Goal: Task Accomplishment & Management: Manage account settings

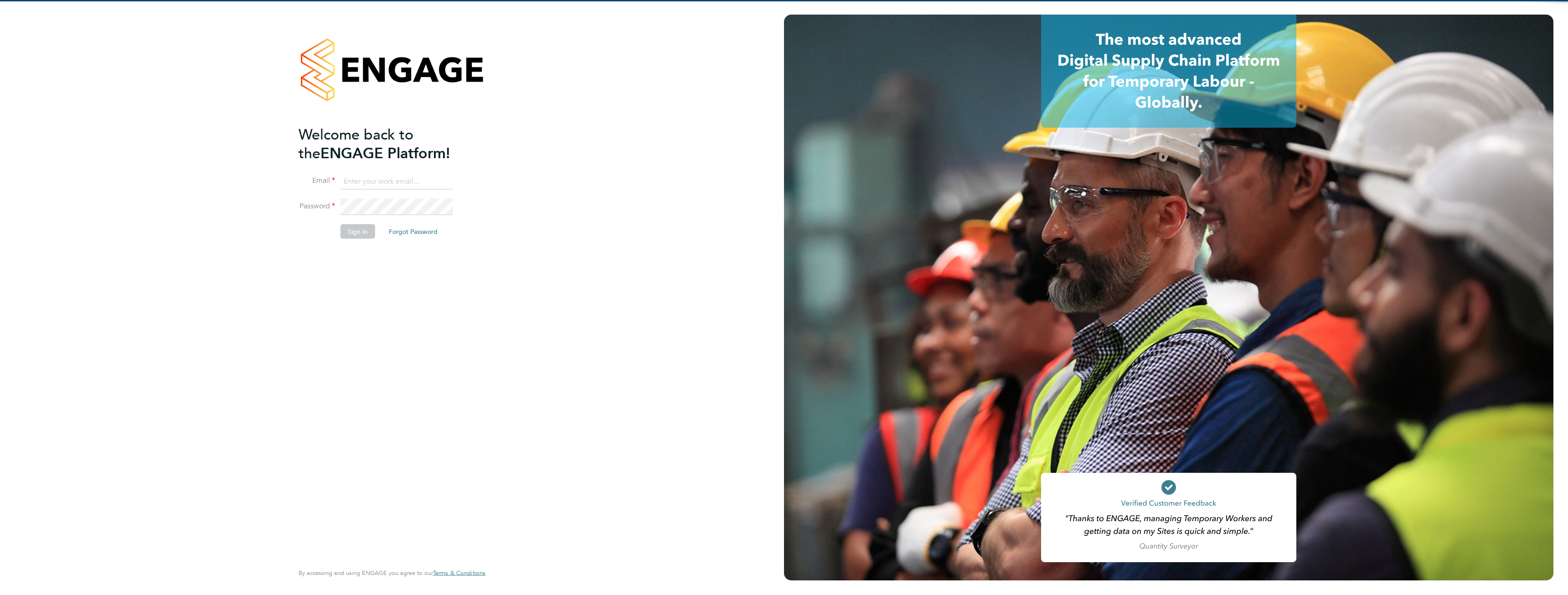
click at [378, 185] on input at bounding box center [397, 181] width 113 height 16
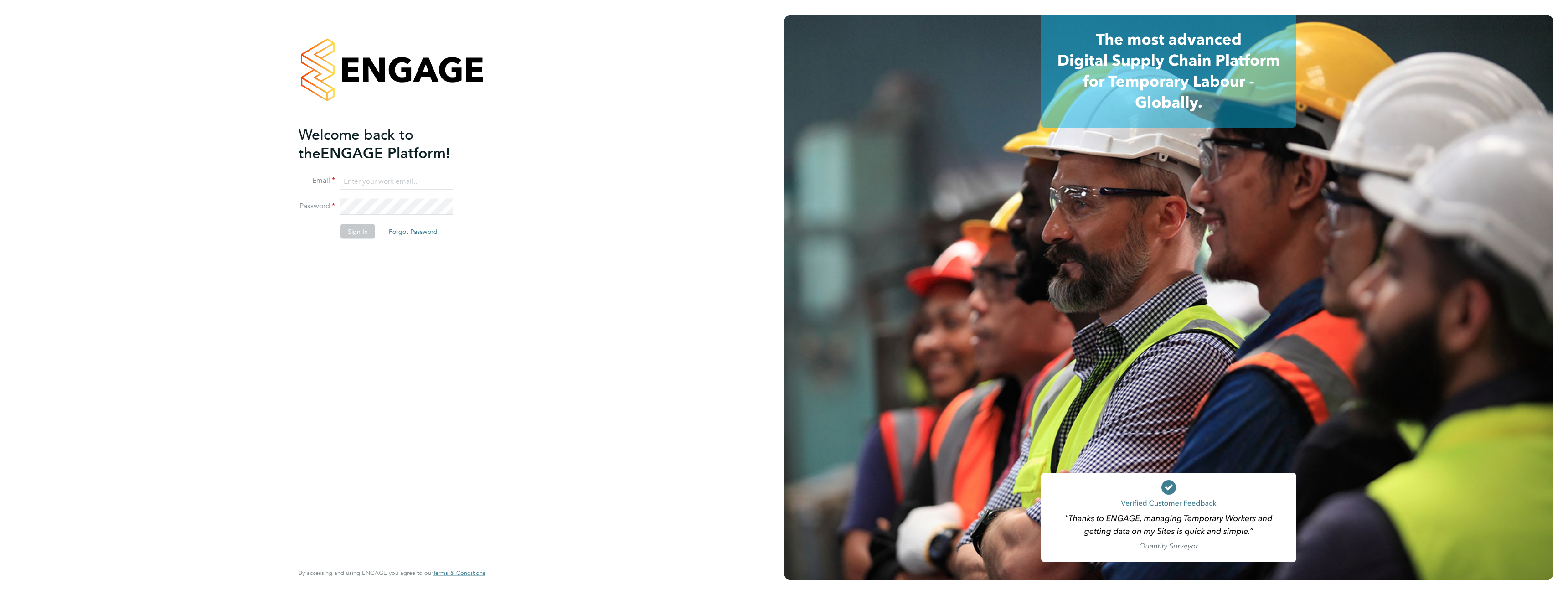
type input "[PERSON_NAME][EMAIL_ADDRESS][PERSON_NAME][DOMAIN_NAME]"
click at [336, 227] on li "Sign In Forgot Password" at bounding box center [387, 236] width 178 height 24
click at [354, 232] on button "Sign In" at bounding box center [358, 231] width 35 height 14
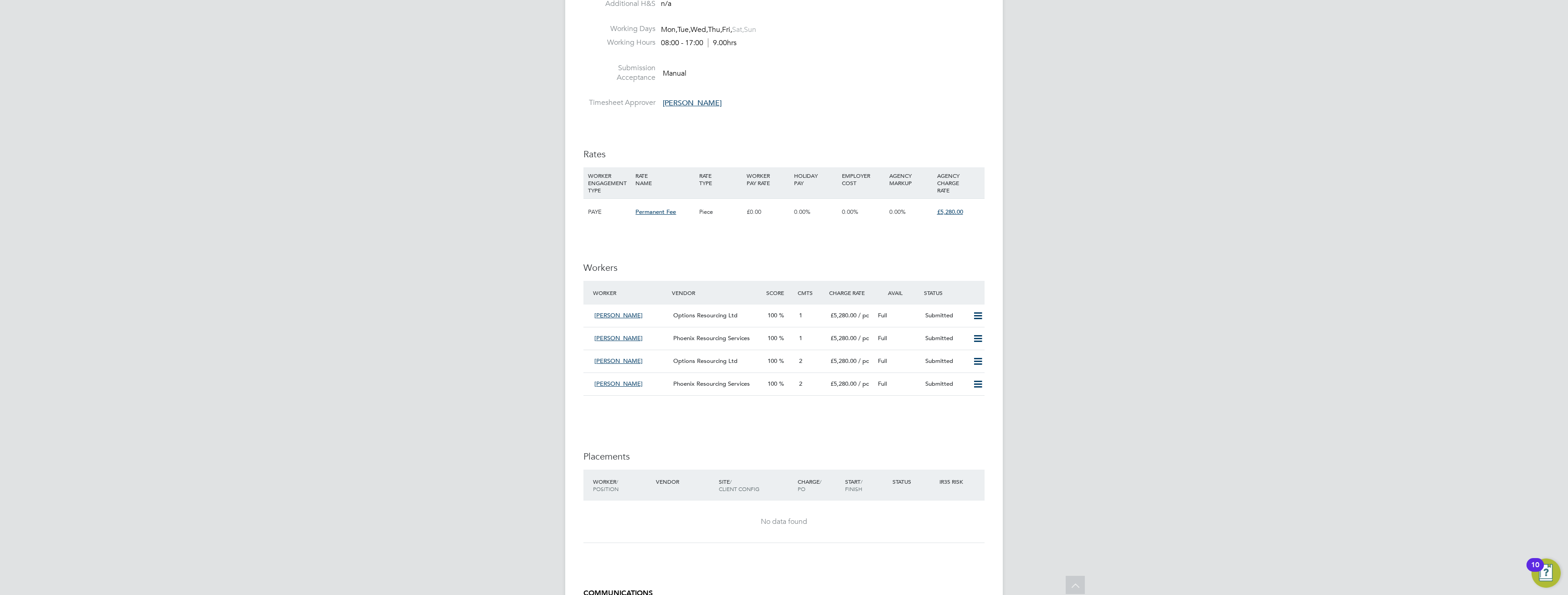
scroll to position [957, 0]
click at [979, 311] on icon at bounding box center [978, 313] width 11 height 7
click at [956, 344] on li "Reject" at bounding box center [966, 345] width 32 height 12
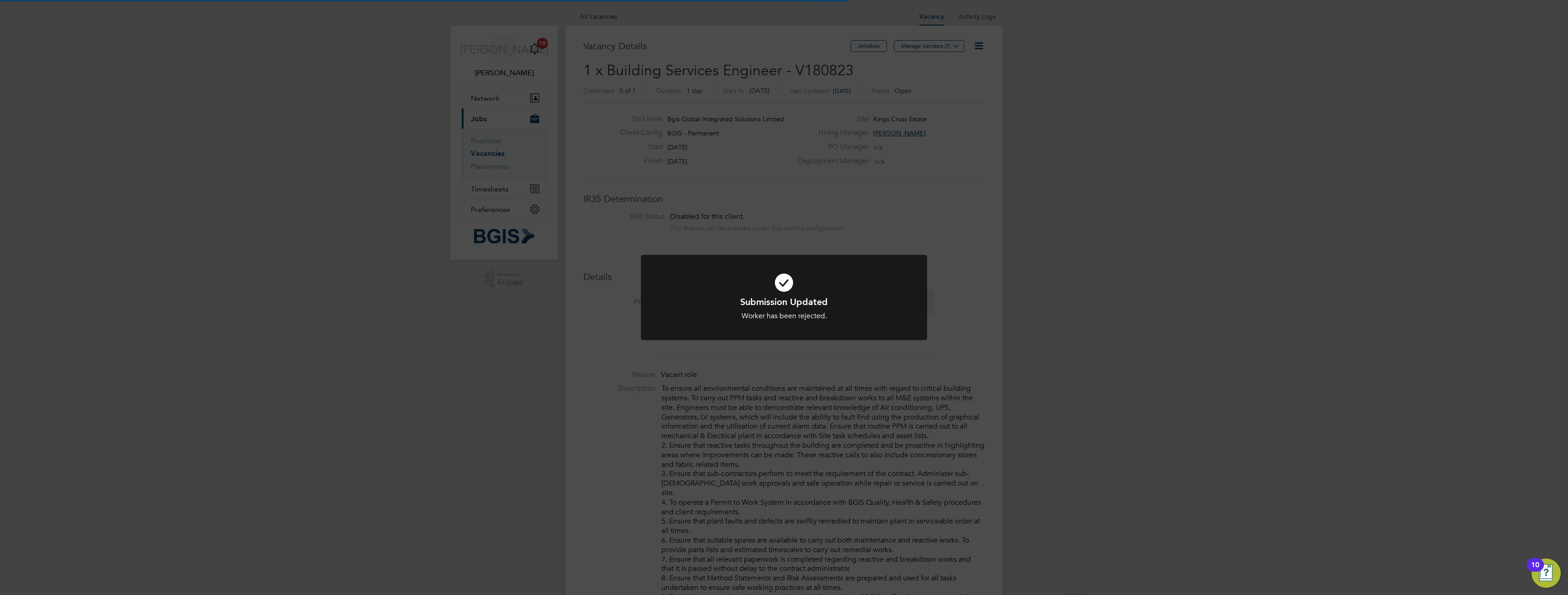
scroll to position [27, 64]
click at [1128, 324] on div "Submission Updated Worker has been rejected. Cancel Okay" at bounding box center [784, 298] width 1568 height 595
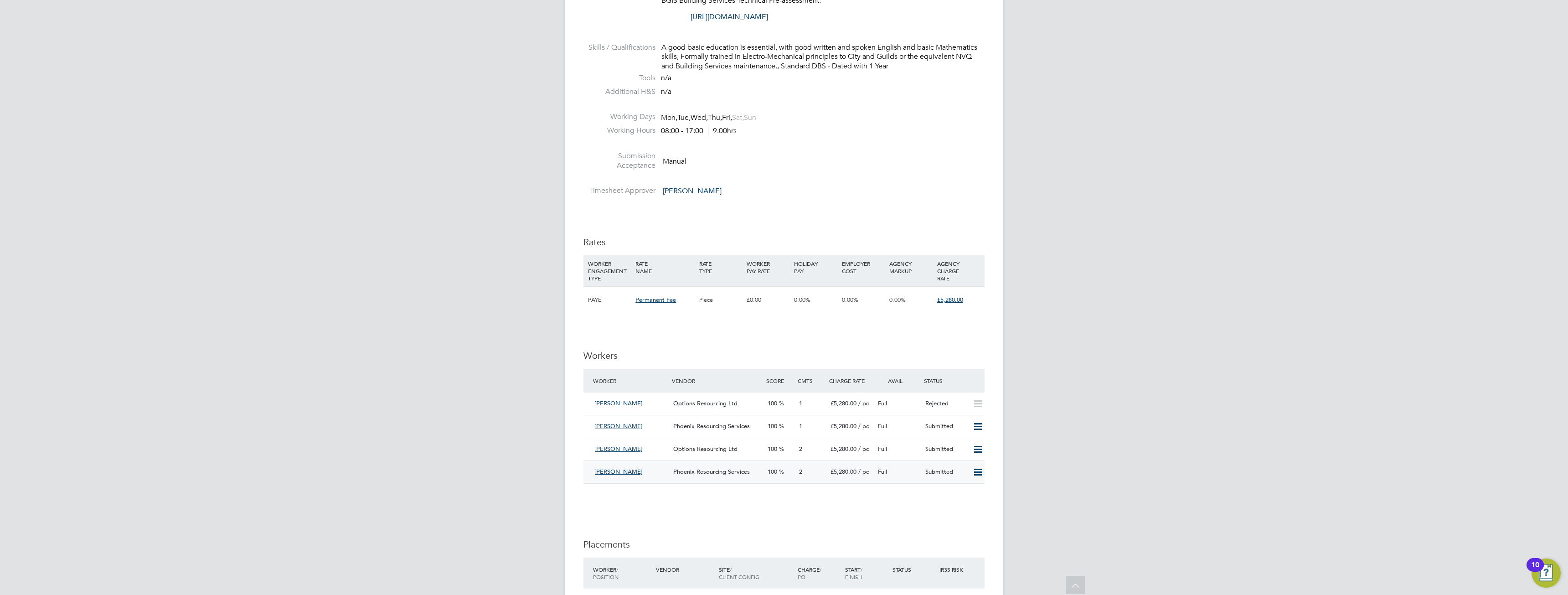
click at [675, 471] on span "Phoenix Resourcing Services" at bounding box center [712, 472] width 77 height 8
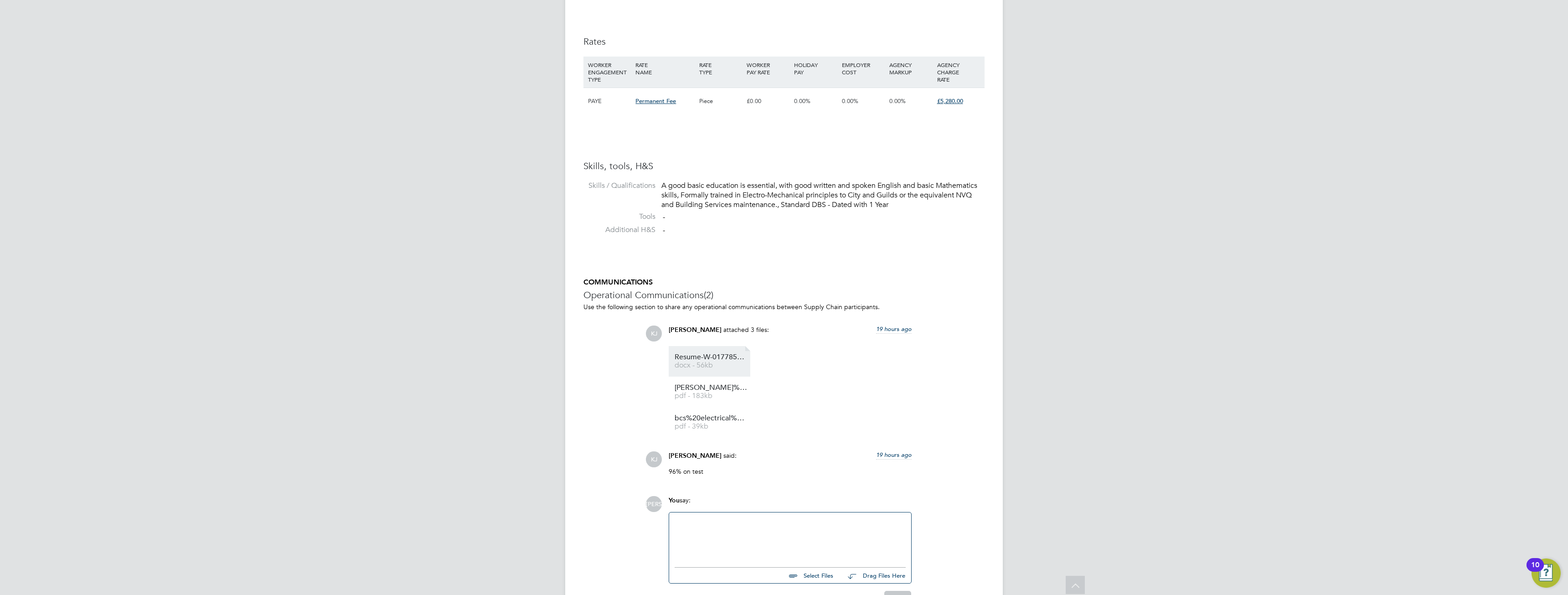
click at [716, 363] on link "Resume-W-01778572%20HT docx - 56kb" at bounding box center [711, 361] width 73 height 15
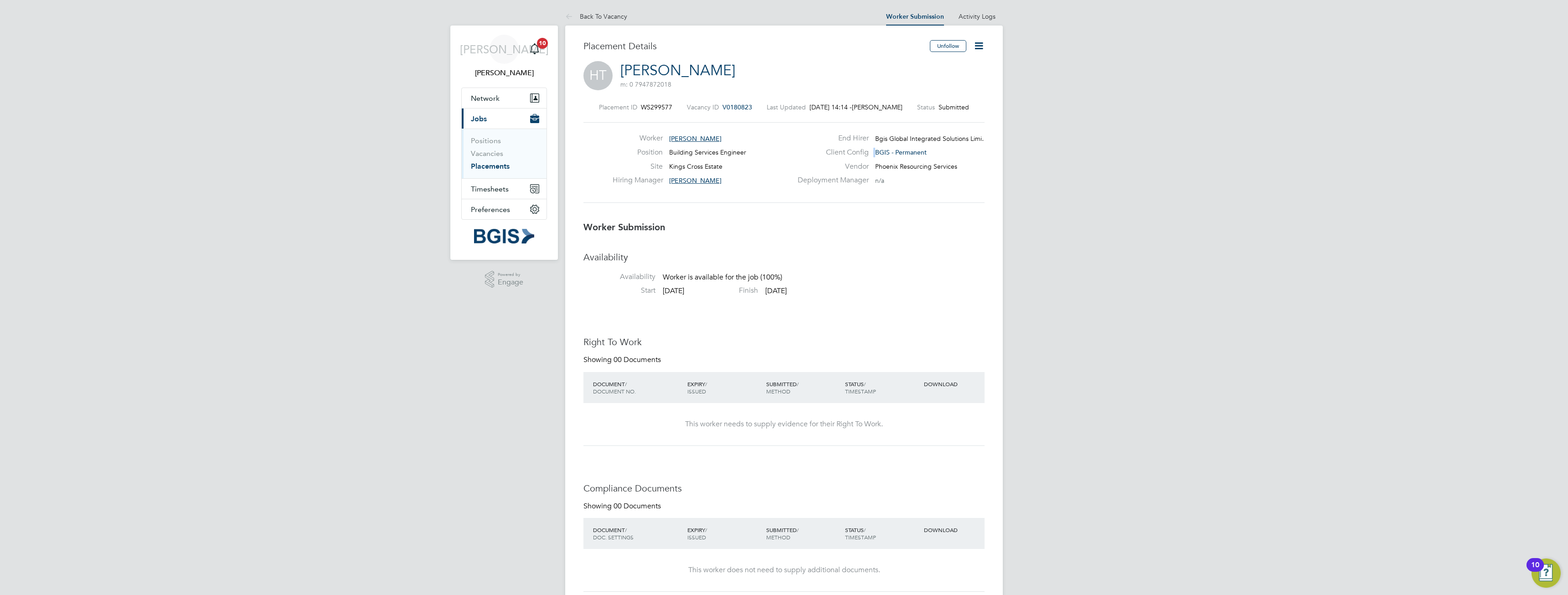
drag, startPoint x: 932, startPoint y: 151, endPoint x: 881, endPoint y: 146, distance: 51.2
click at [881, 146] on div "End Hirer Bgis Global Integrated Solutions Limi… Client Config BGIS - Permanent…" at bounding box center [890, 162] width 196 height 56
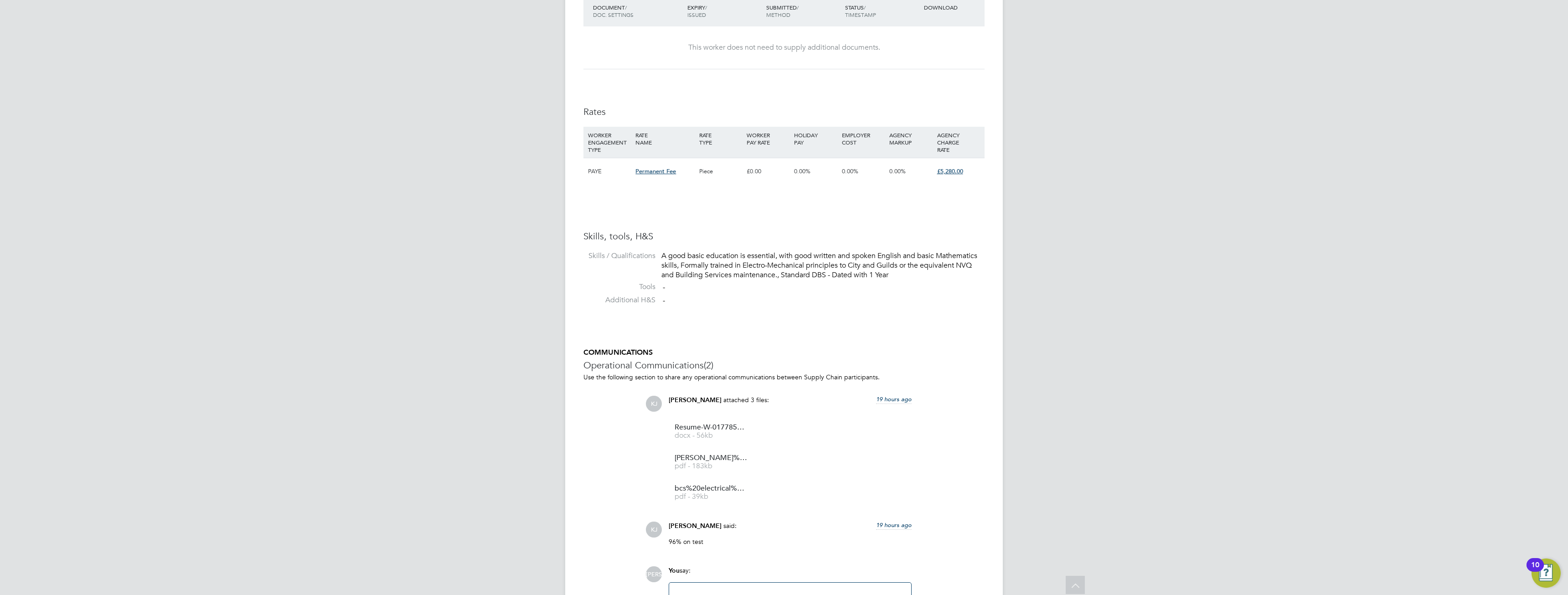
scroll to position [592, 0]
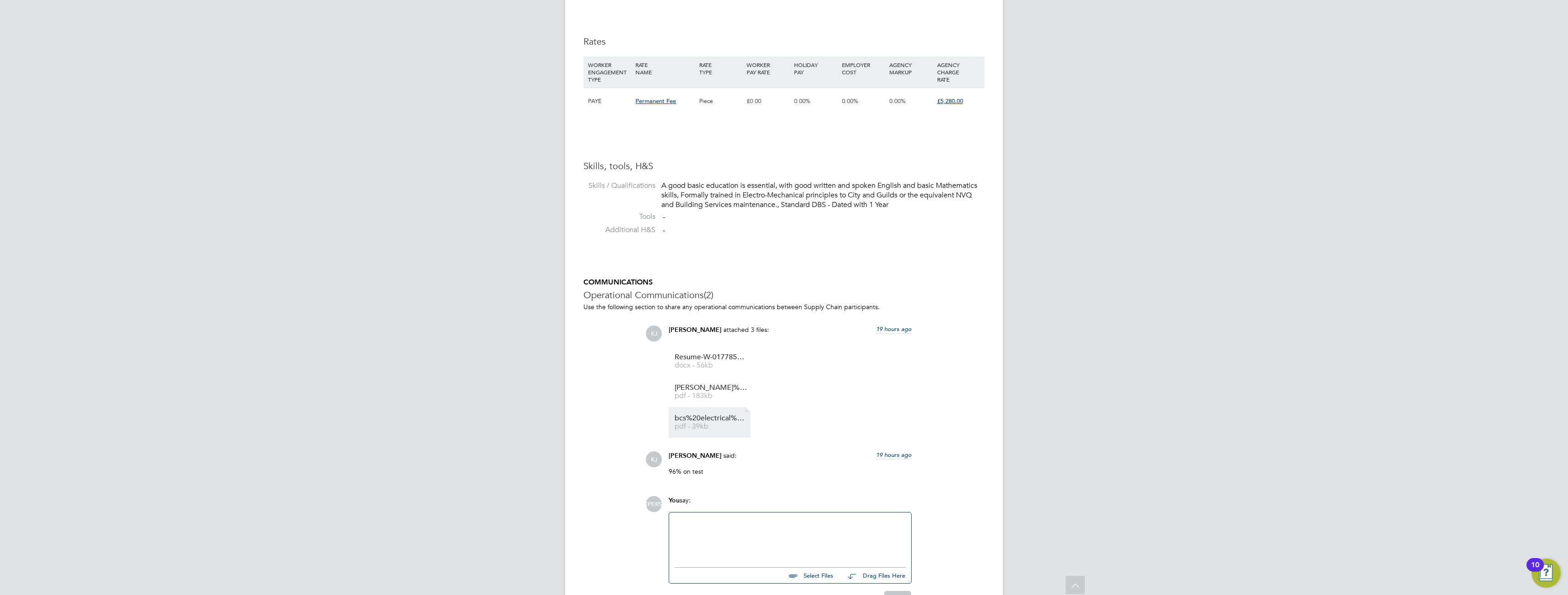
click at [723, 417] on span "bcs%20electrical%201" at bounding box center [711, 418] width 73 height 7
click at [700, 422] on span "bcs%20electrical%201" at bounding box center [711, 418] width 73 height 7
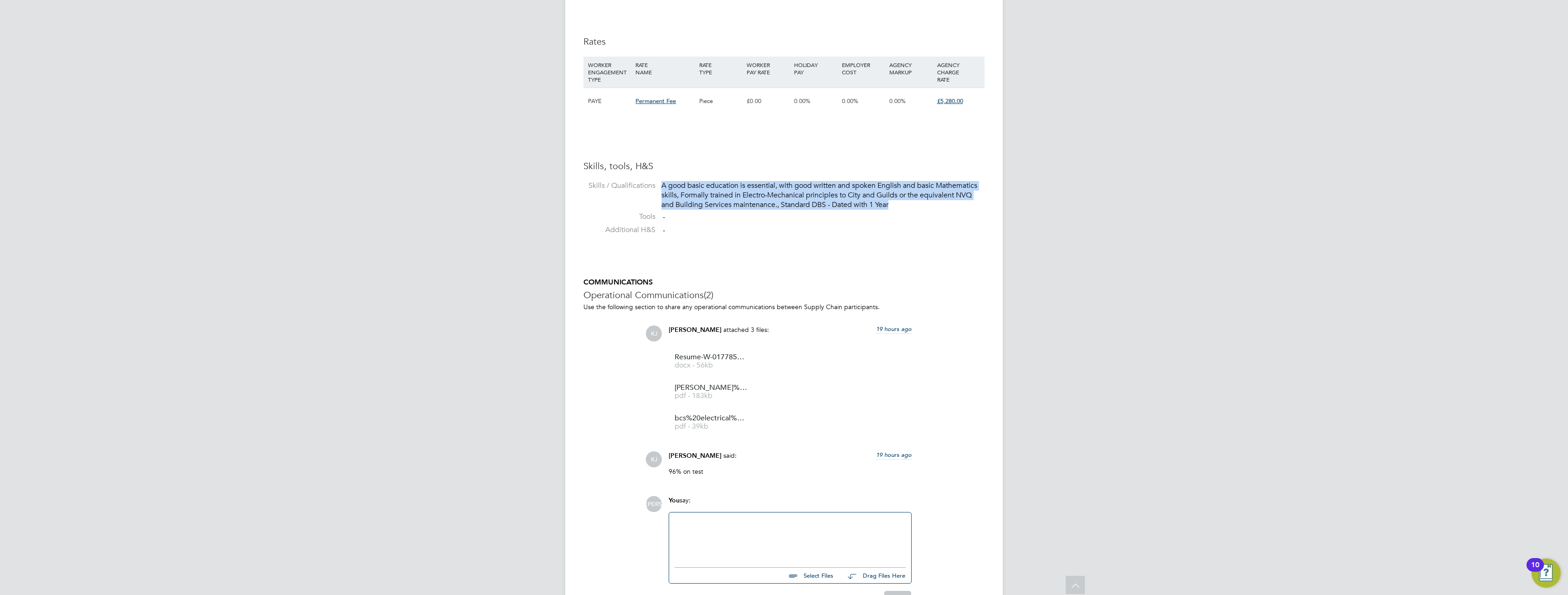
drag, startPoint x: 898, startPoint y: 205, endPoint x: 658, endPoint y: 188, distance: 240.6
click at [658, 188] on li "Skills / Qualifications A good basic education is essential, with good written …" at bounding box center [784, 196] width 401 height 31
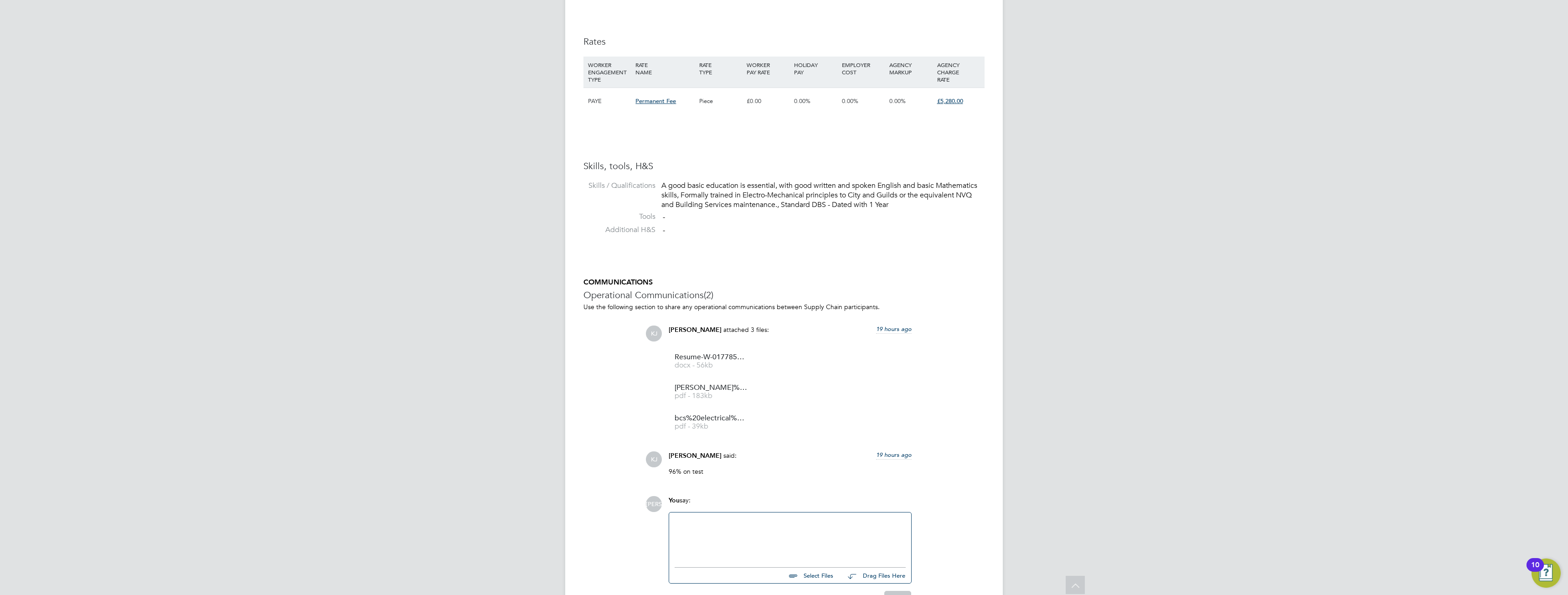
click at [1217, 217] on div "JO Jake Osborne Notifications 10 Applications: Network Sites Workers Current pa…" at bounding box center [784, 29] width 1568 height 1244
click at [898, 202] on div "A good basic education is essential, with good written and spoken English and b…" at bounding box center [822, 195] width 323 height 28
click at [895, 206] on div "A good basic education is essential, with good written and spoken English and b…" at bounding box center [822, 195] width 323 height 28
drag, startPoint x: 889, startPoint y: 206, endPoint x: 714, endPoint y: 193, distance: 175.5
click at [714, 193] on div "A good basic education is essential, with good written and spoken English and b…" at bounding box center [822, 195] width 323 height 28
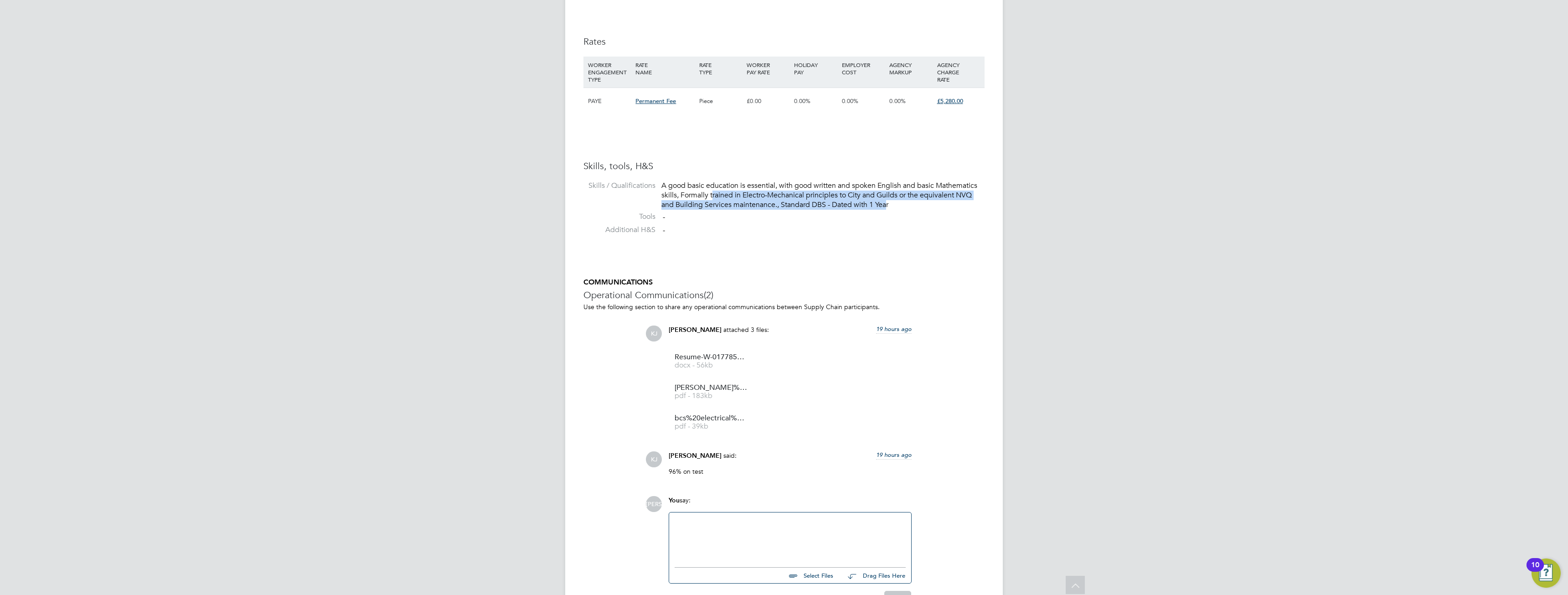
click at [879, 210] on li "Skills / Qualifications A good basic education is essential, with good written …" at bounding box center [784, 196] width 401 height 31
drag, startPoint x: 895, startPoint y: 205, endPoint x: 657, endPoint y: 187, distance: 238.7
click at [657, 187] on li "Skills / Qualifications A good basic education is essential, with good written …" at bounding box center [784, 196] width 401 height 31
click at [1111, 231] on div "JO Jake Osborne Notifications 10 Applications: Network Sites Workers Current pa…" at bounding box center [784, 29] width 1568 height 1244
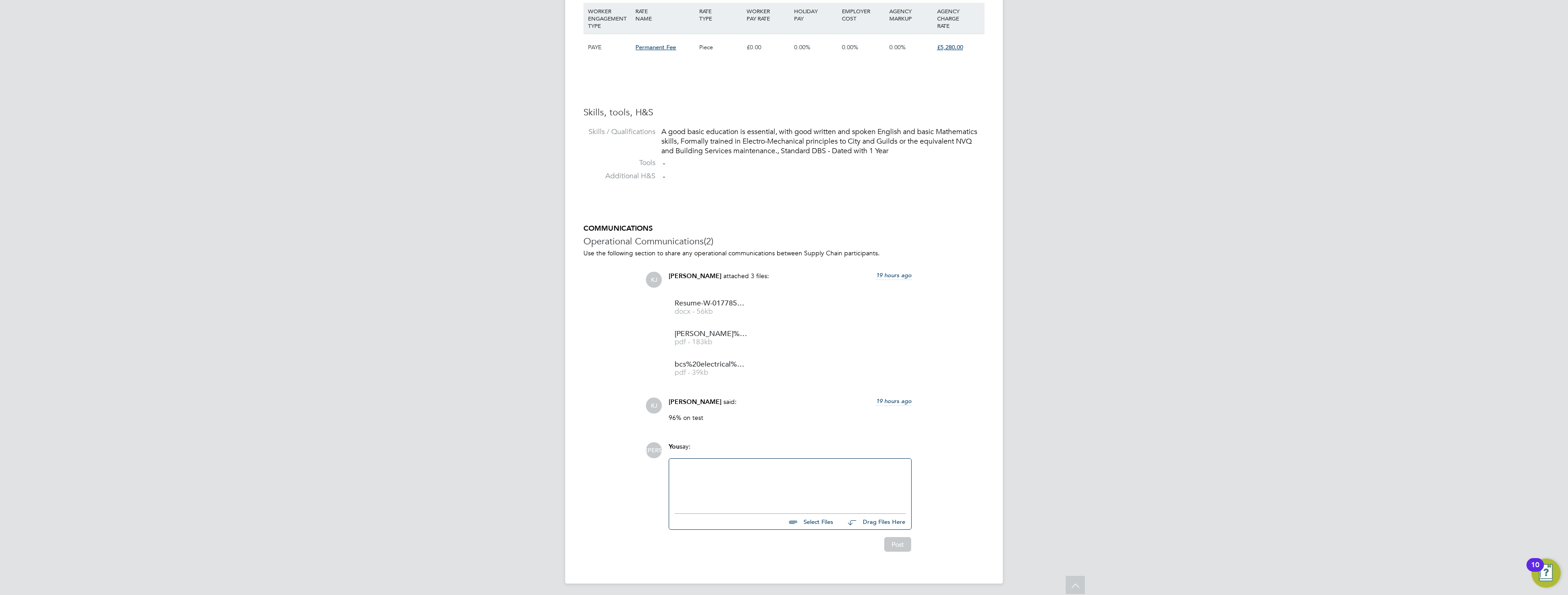
scroll to position [651, 0]
click at [706, 338] on span "pdf - 183kb" at bounding box center [711, 339] width 73 height 7
click at [725, 357] on li "bcs%20electrical%201 pdf - 39kb" at bounding box center [710, 365] width 82 height 31
click at [691, 363] on span "bcs%20electrical%201" at bounding box center [711, 361] width 73 height 7
click at [724, 328] on span "Hassen%20Touati%20-%2018th%20Edition%20E-cert" at bounding box center [711, 331] width 73 height 7
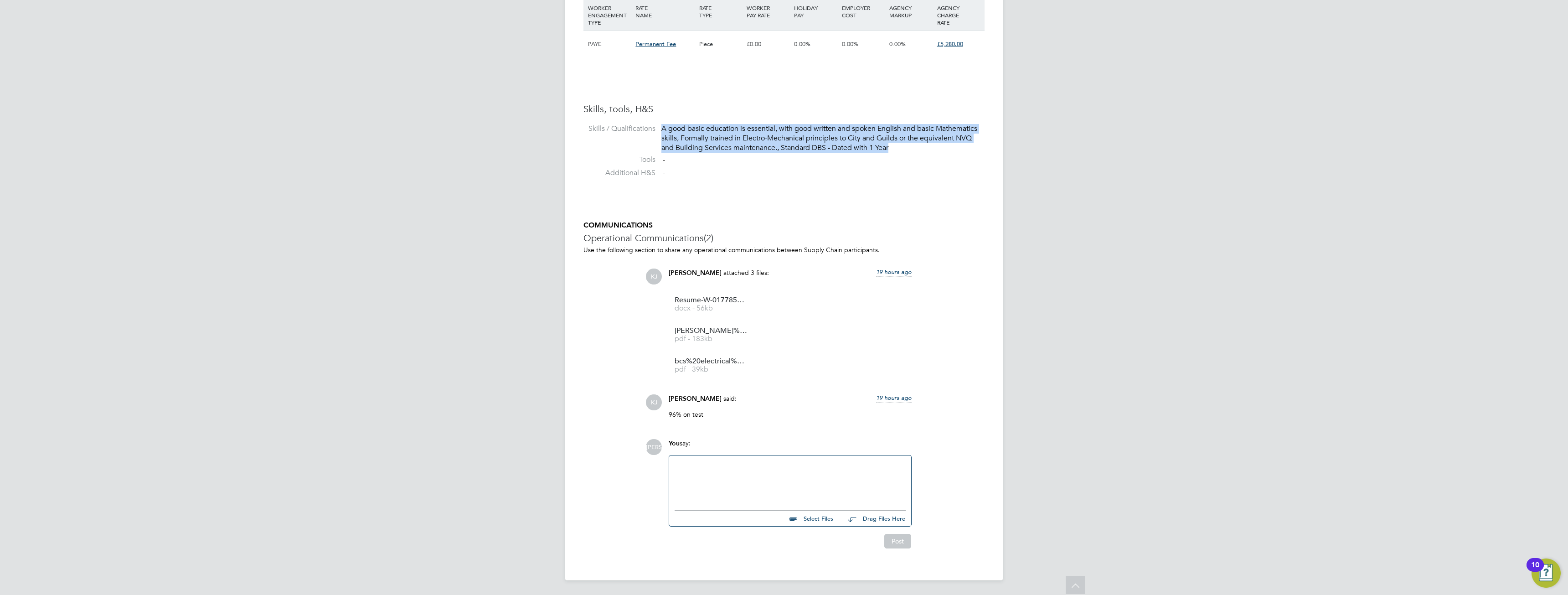
drag, startPoint x: 895, startPoint y: 147, endPoint x: 641, endPoint y: 129, distance: 254.6
click at [641, 129] on li "Skills / Qualifications A good basic education is essential, with good written …" at bounding box center [784, 139] width 401 height 31
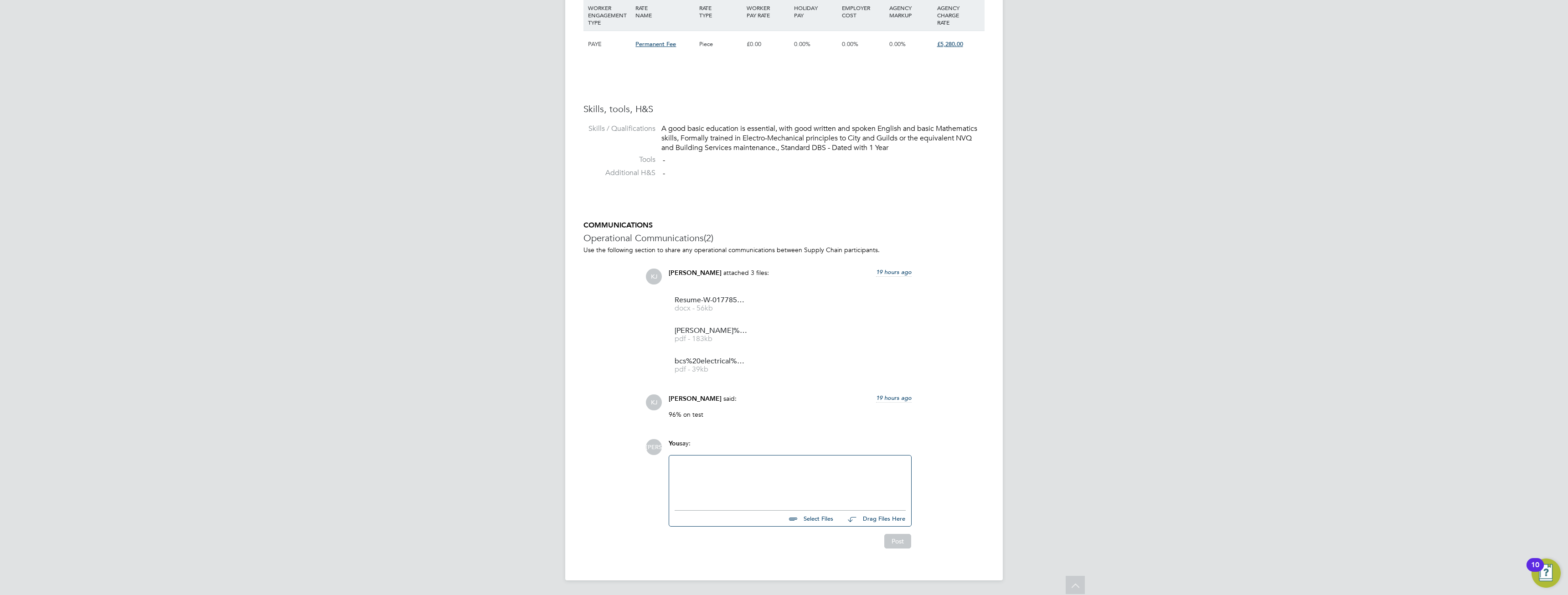
click at [707, 307] on span "docx - 56kb" at bounding box center [711, 308] width 73 height 7
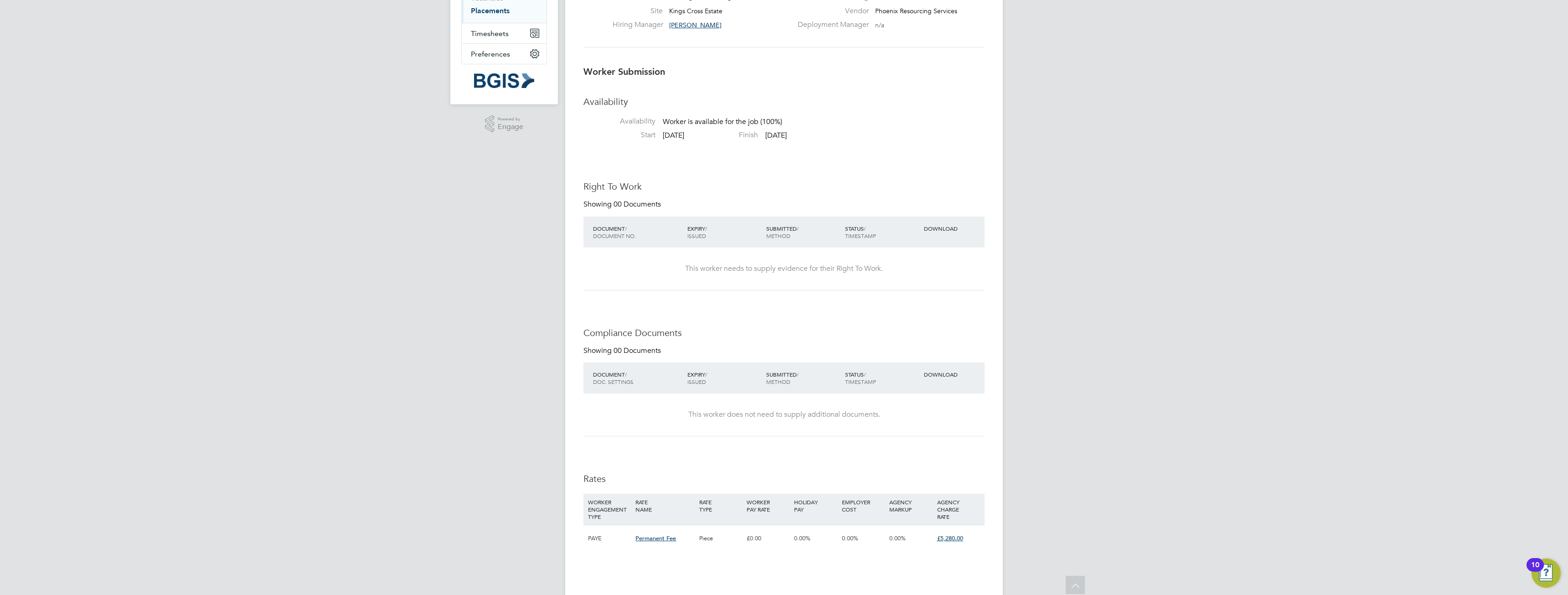
scroll to position [0, 0]
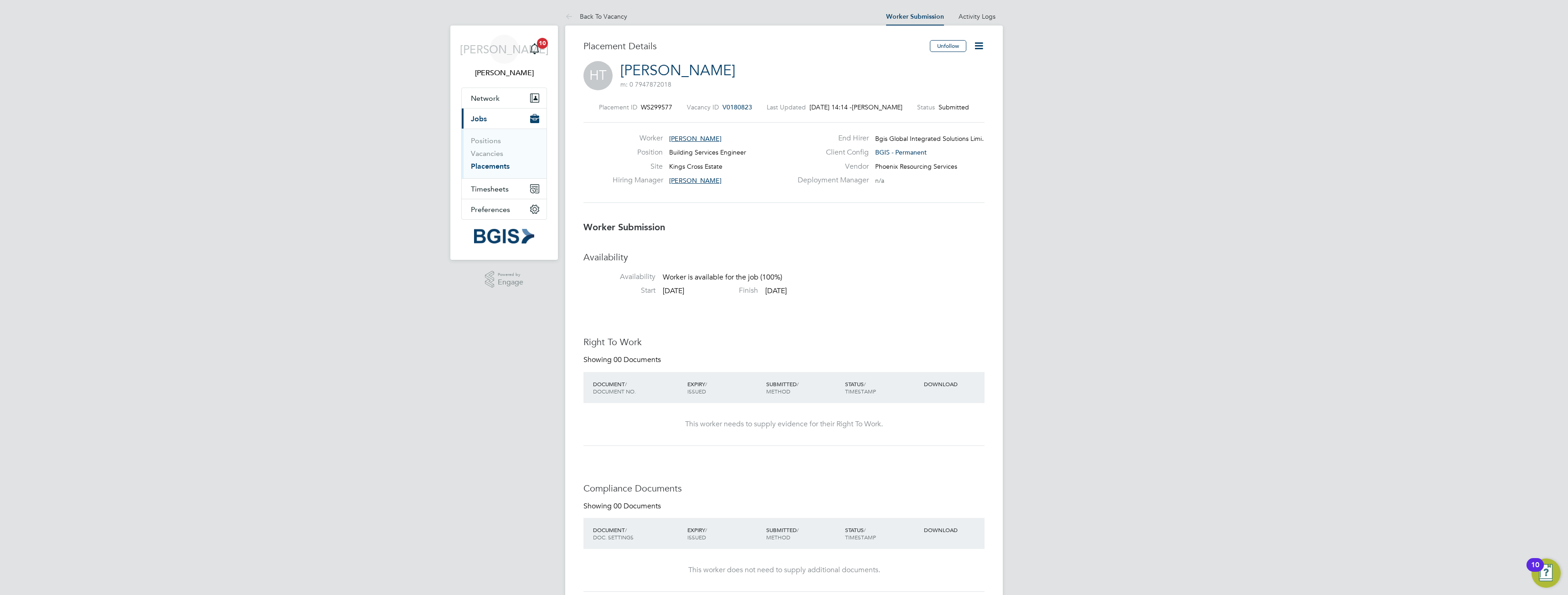
click at [980, 46] on icon at bounding box center [978, 45] width 11 height 11
click at [915, 96] on li "Reject" at bounding box center [940, 98] width 85 height 12
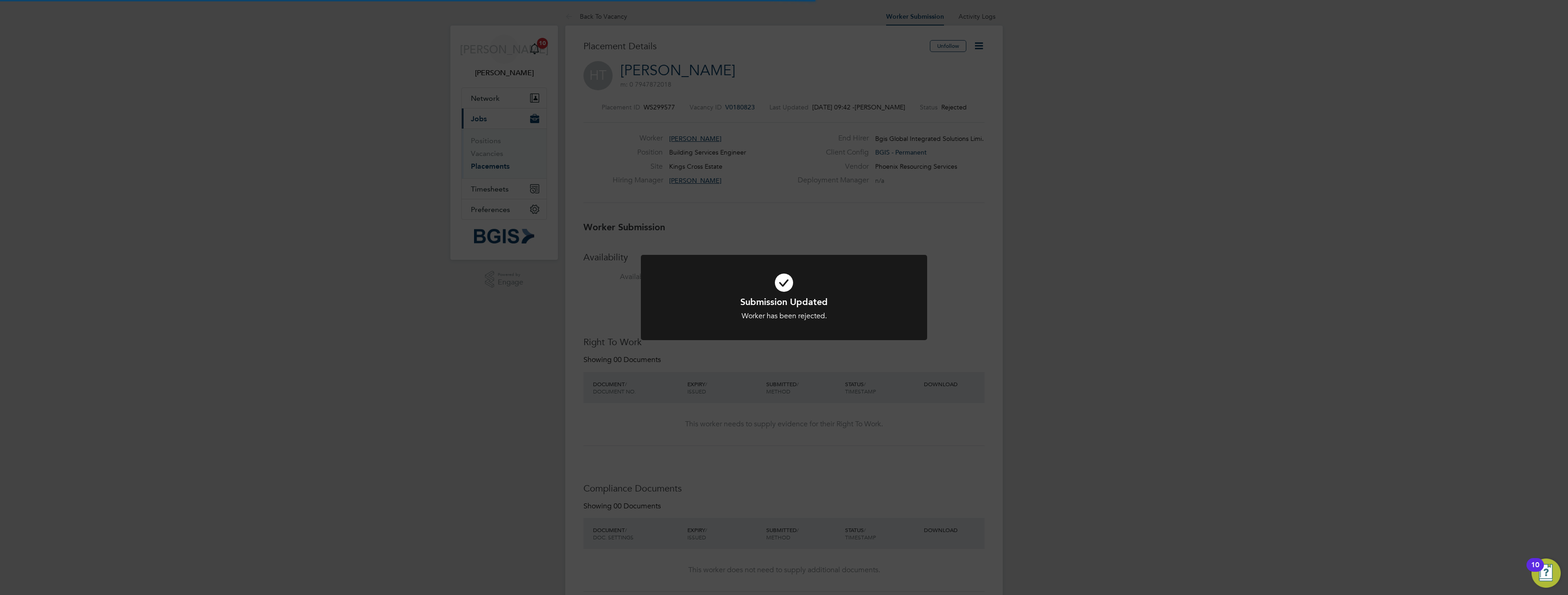
scroll to position [27, 64]
click at [1238, 106] on div "Submission Updated Worker has been rejected. Cancel Okay" at bounding box center [784, 298] width 1568 height 595
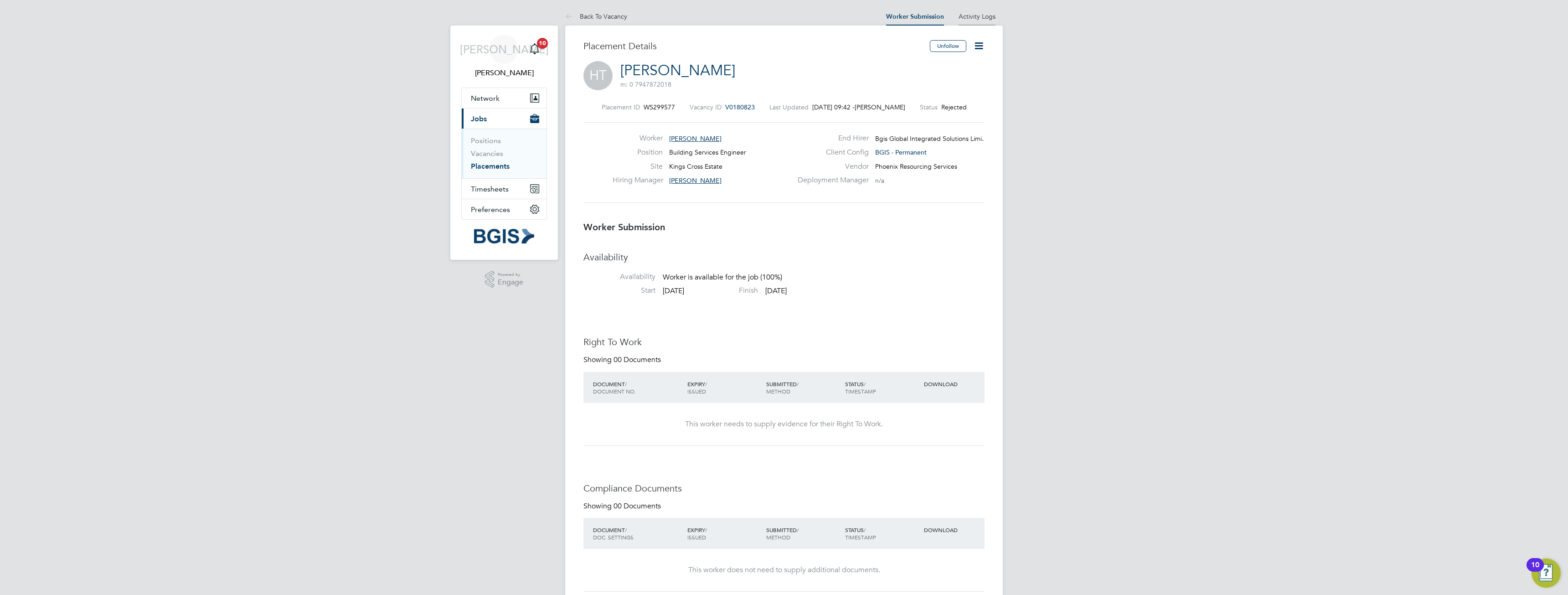
click at [974, 17] on link "Activity Logs" at bounding box center [977, 16] width 37 height 9
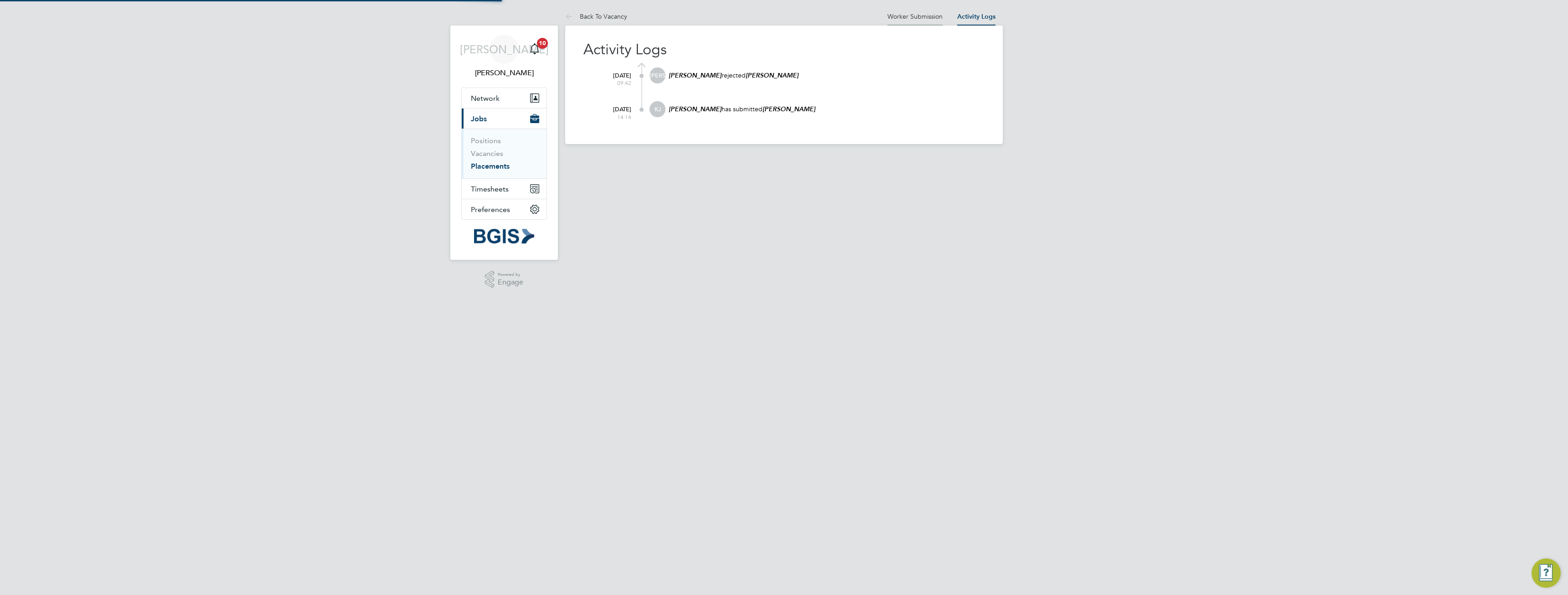
click at [929, 14] on link "Worker Submission" at bounding box center [915, 16] width 55 height 9
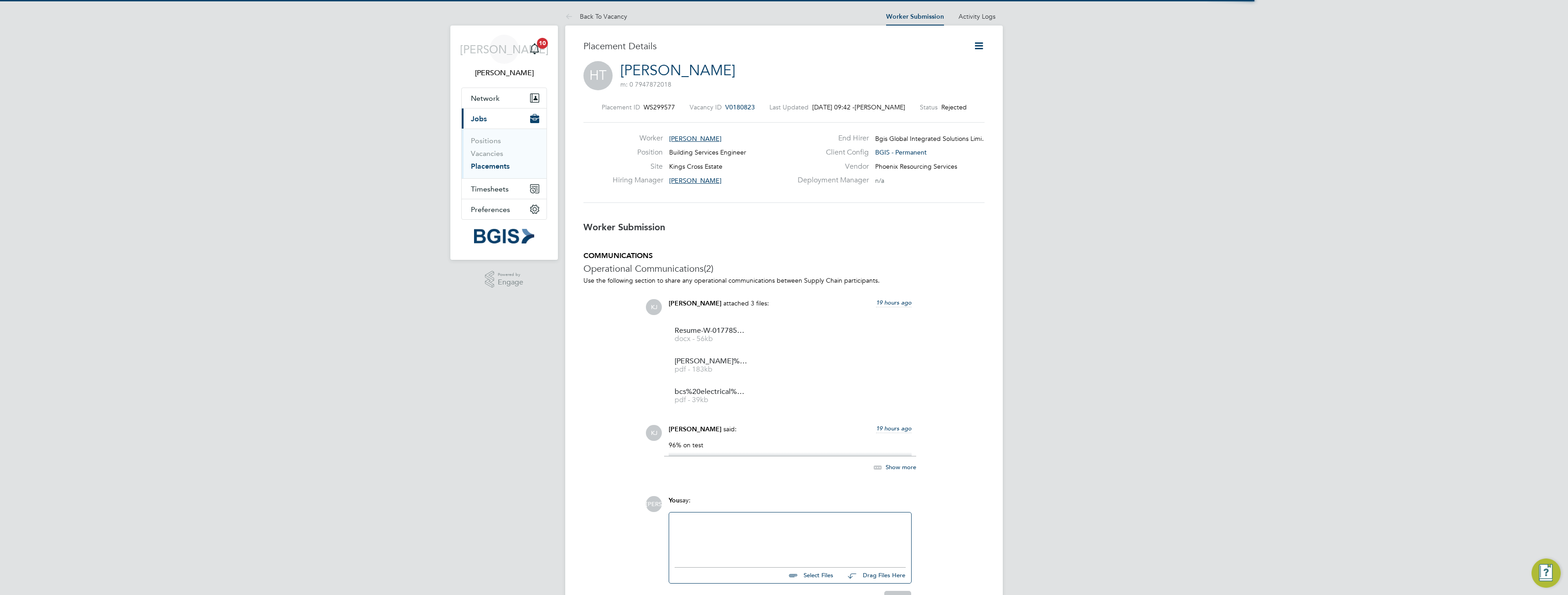
scroll to position [14, 180]
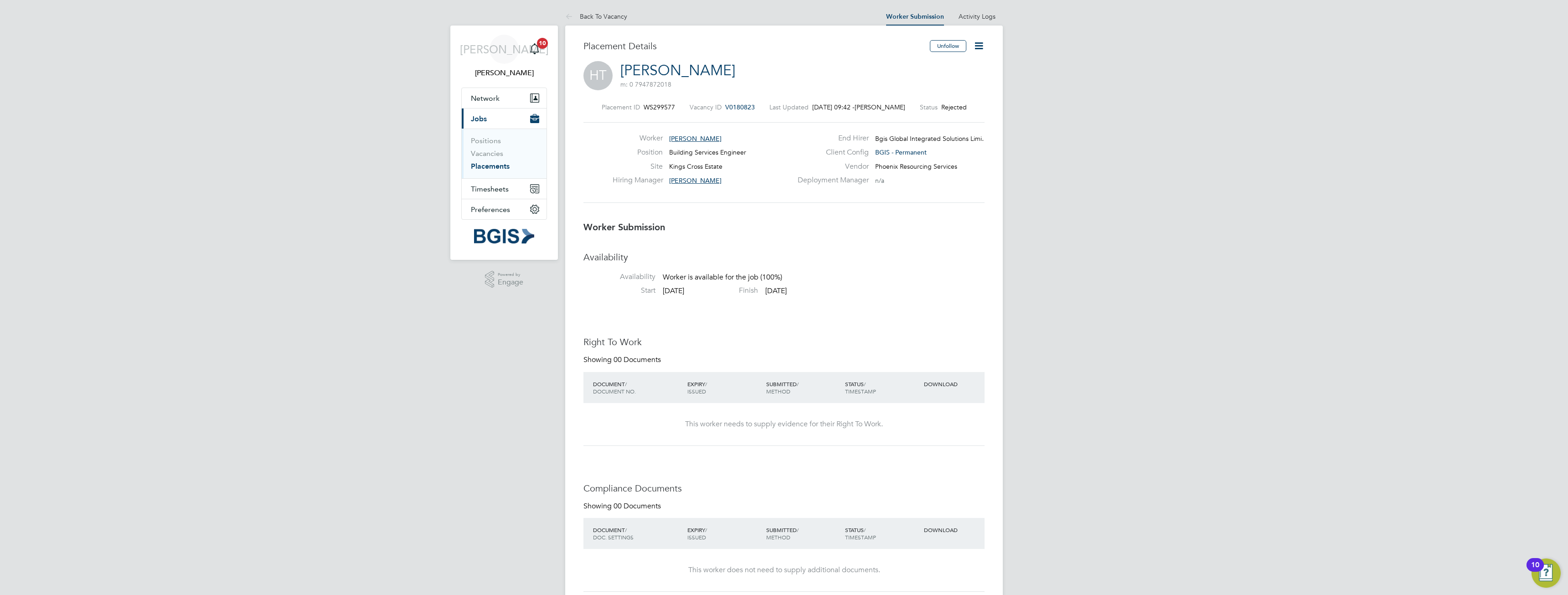
click at [506, 52] on span "[PERSON_NAME]" at bounding box center [505, 49] width 89 height 12
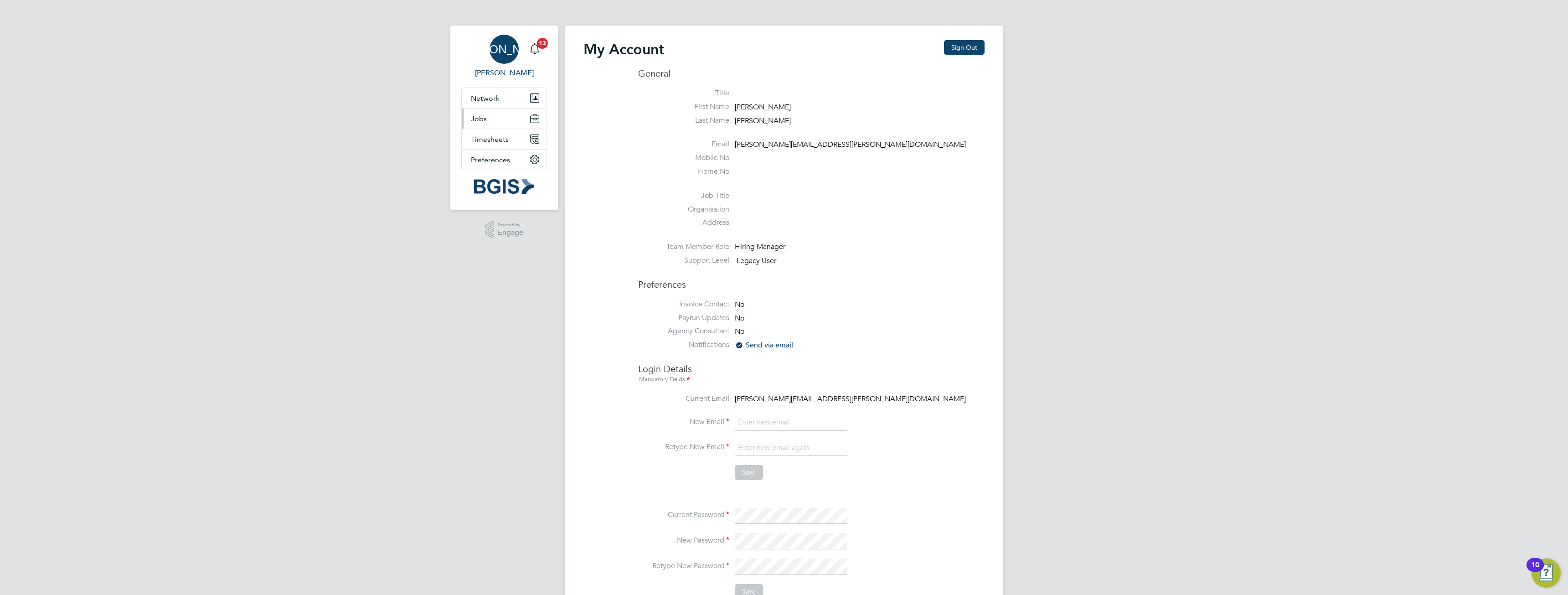
click at [482, 115] on span "Jobs" at bounding box center [479, 119] width 16 height 9
click at [492, 147] on li "Positions" at bounding box center [505, 142] width 68 height 12
click at [492, 155] on link "Vacancies" at bounding box center [487, 153] width 32 height 9
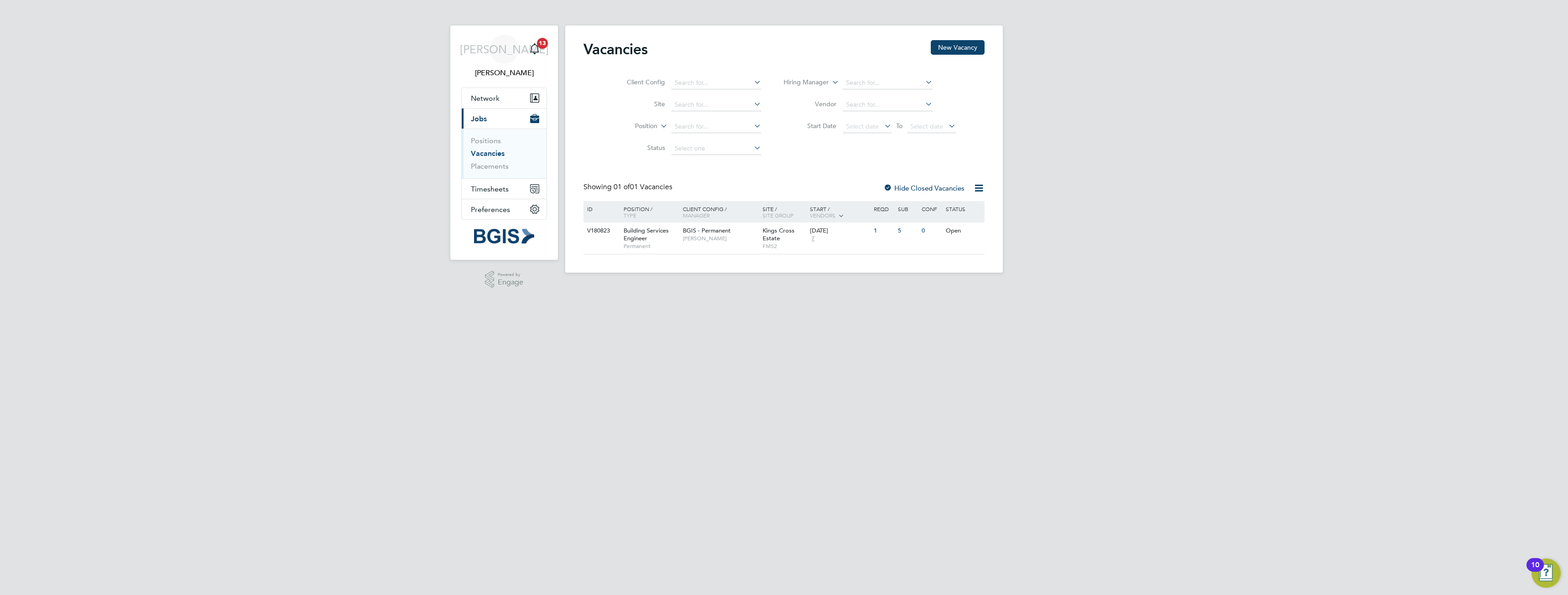
click at [716, 220] on div "Client Config / Manager" at bounding box center [721, 212] width 80 height 22
click at [717, 231] on span "BGIS - Permanent" at bounding box center [706, 231] width 48 height 8
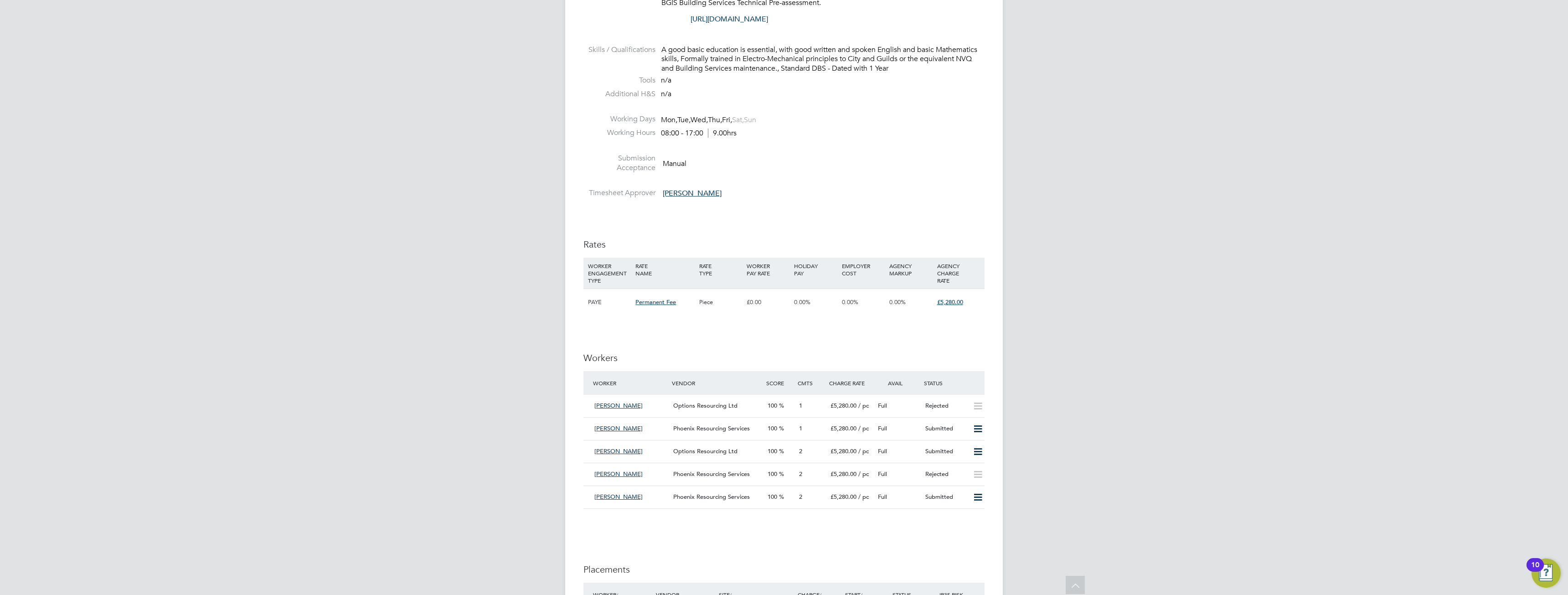
scroll to position [957, 0]
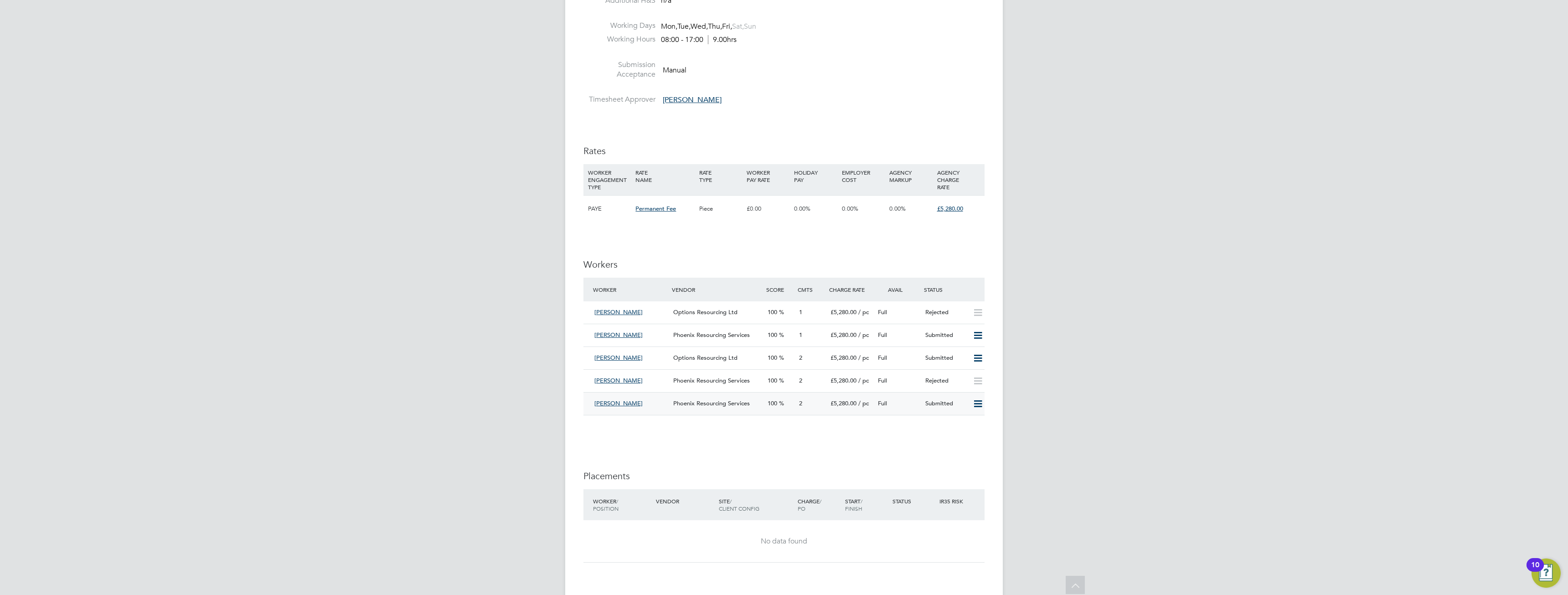
click at [976, 404] on icon at bounding box center [978, 404] width 11 height 7
click at [613, 399] on div "Paul Baker" at bounding box center [630, 404] width 79 height 15
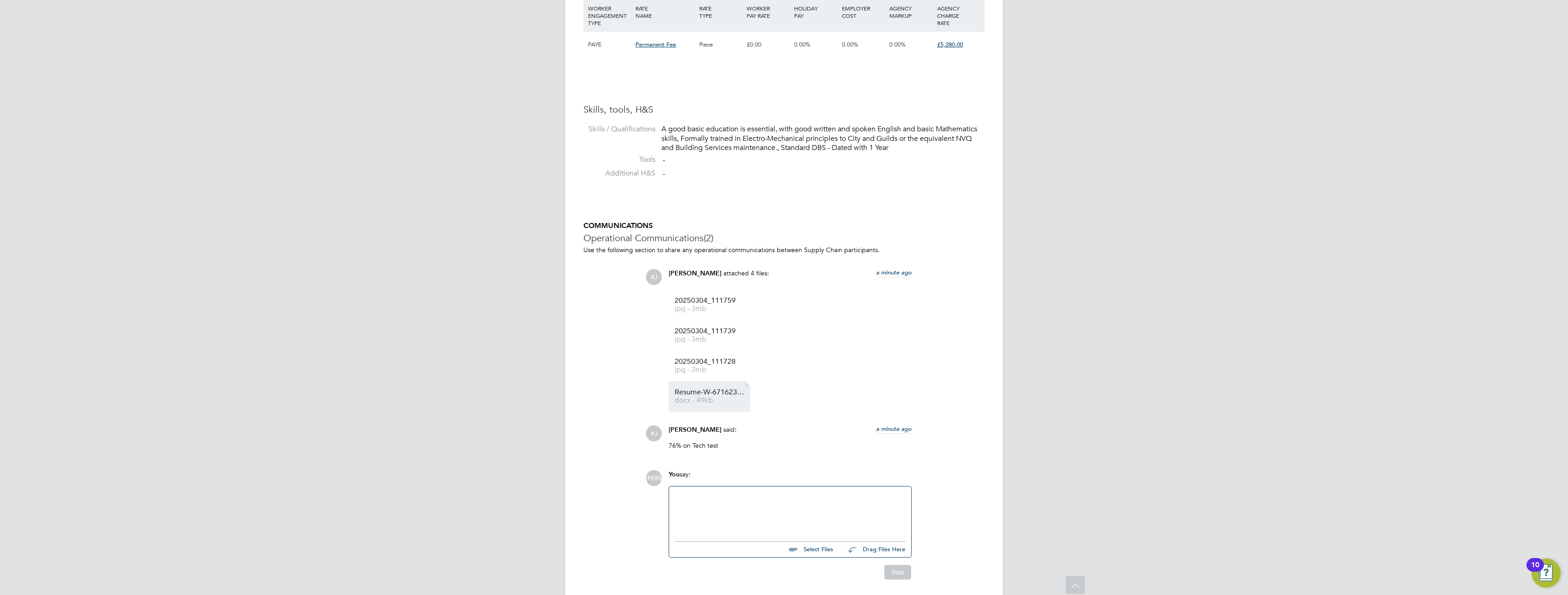
click at [699, 397] on link "Resume-W-671623%20PB docx - 49kb" at bounding box center [711, 396] width 73 height 15
click at [712, 290] on li "20250304_111759 jpg - 3mb" at bounding box center [710, 305] width 82 height 31
click at [697, 304] on span "20250304_111759" at bounding box center [711, 301] width 73 height 7
click at [676, 338] on span "jpg - 3mb" at bounding box center [711, 339] width 73 height 7
click at [702, 383] on li "Resume-W-671623%20PB docx - 49kb" at bounding box center [710, 396] width 82 height 31
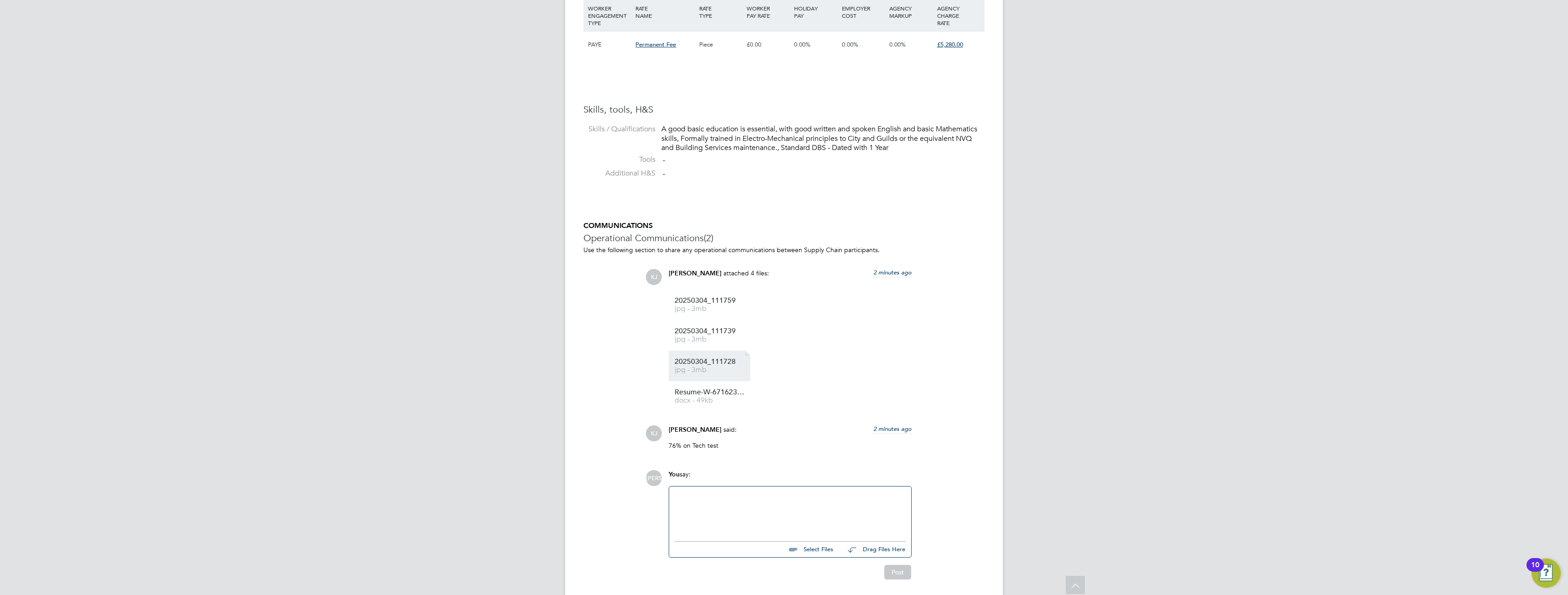
click at [699, 370] on span "jpg - 3mb" at bounding box center [711, 370] width 73 height 7
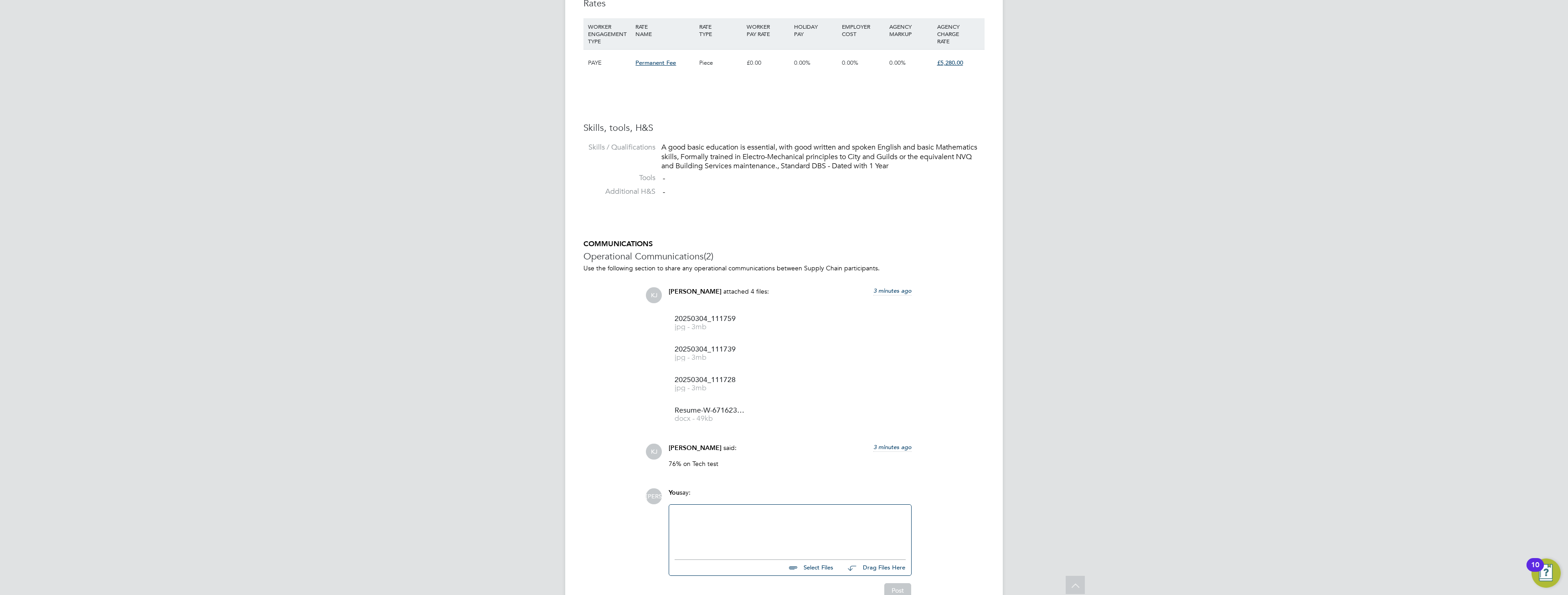
scroll to position [670, 0]
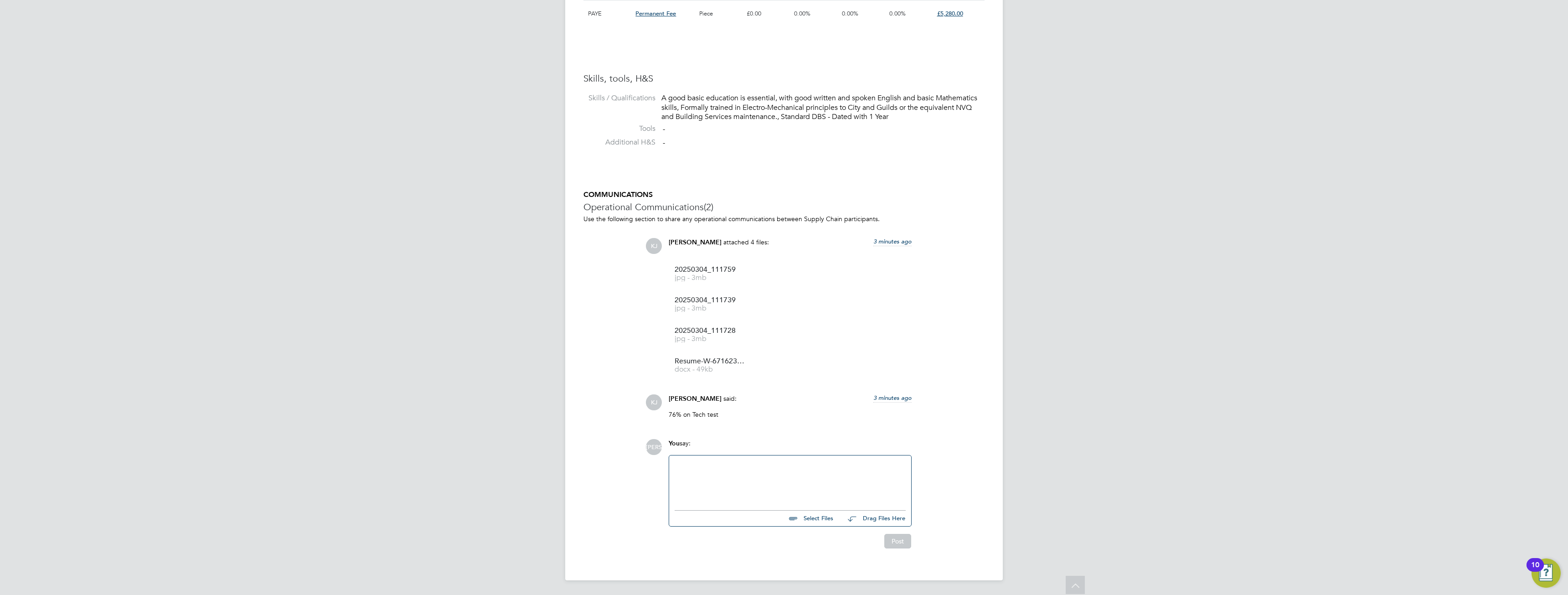
click at [718, 491] on div at bounding box center [790, 480] width 231 height 39
drag, startPoint x: 721, startPoint y: 465, endPoint x: 659, endPoint y: 461, distance: 62.1
click at [659, 461] on div "JO You say: Van you orivie Select Files Drag Files Here Drop your files here Po…" at bounding box center [815, 493] width 339 height 109
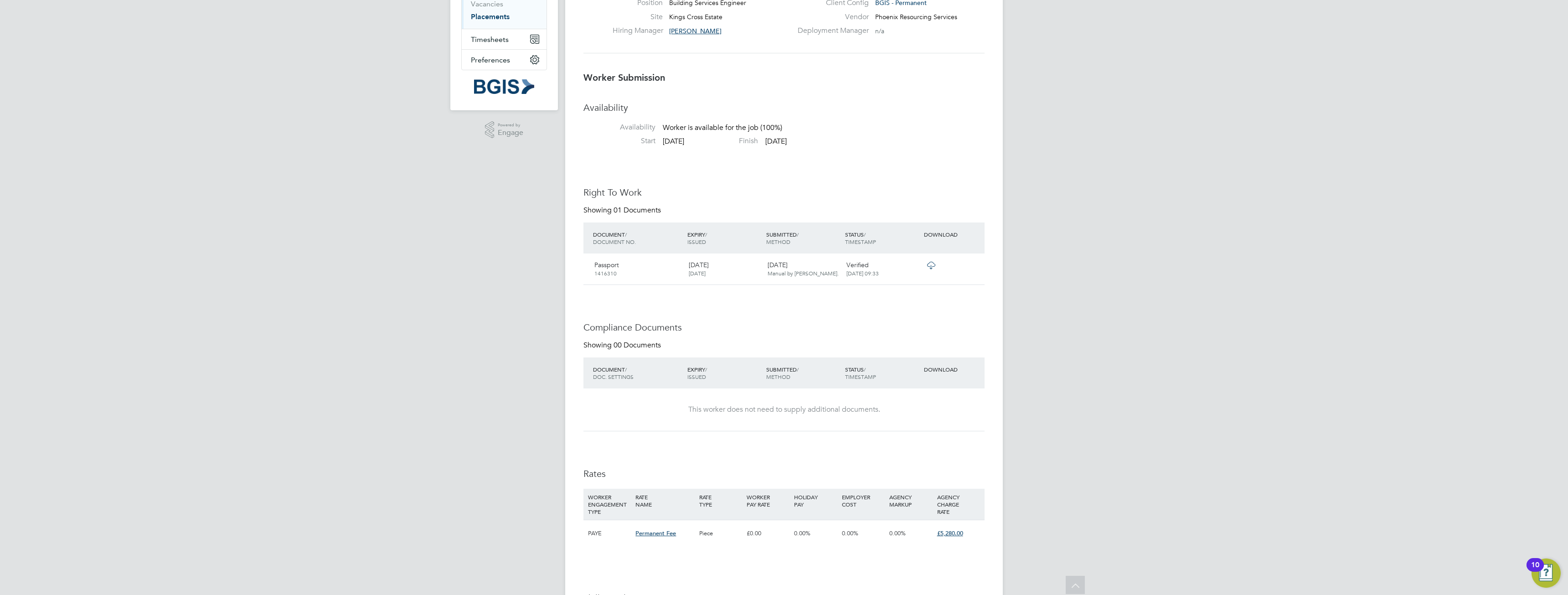
scroll to position [32, 0]
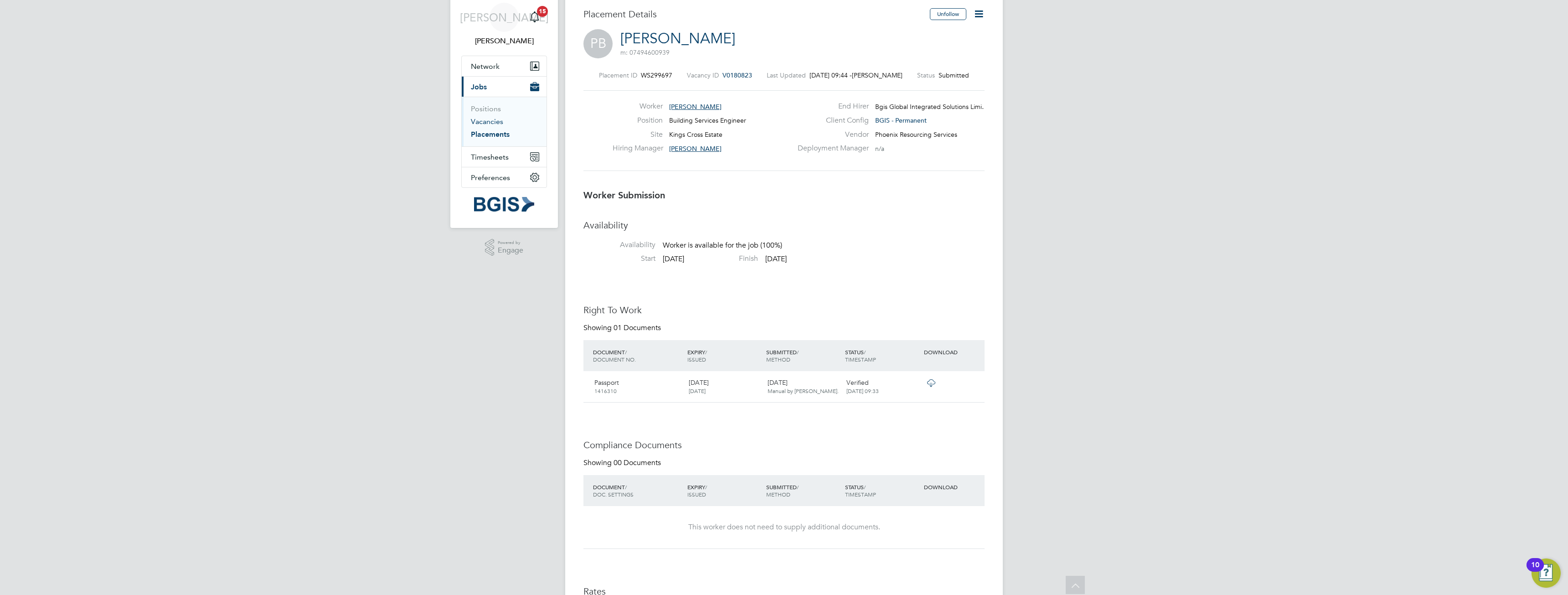
click at [495, 121] on link "Vacancies" at bounding box center [487, 121] width 32 height 9
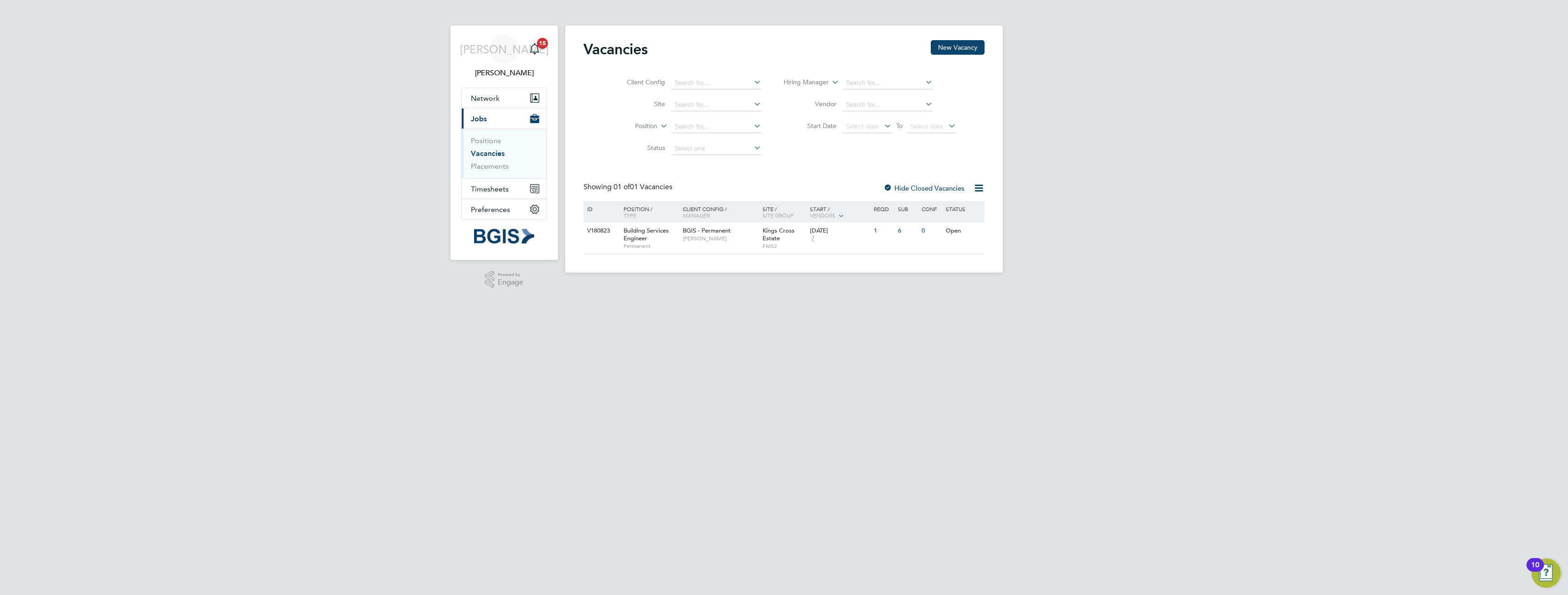
click at [611, 217] on div "ID Position / Type Client Config / Manager Site / Site Group Start / Vendors Re…" at bounding box center [784, 212] width 401 height 22
click at [686, 245] on div "BGIS - Permanent Jake Osborne" at bounding box center [721, 235] width 80 height 24
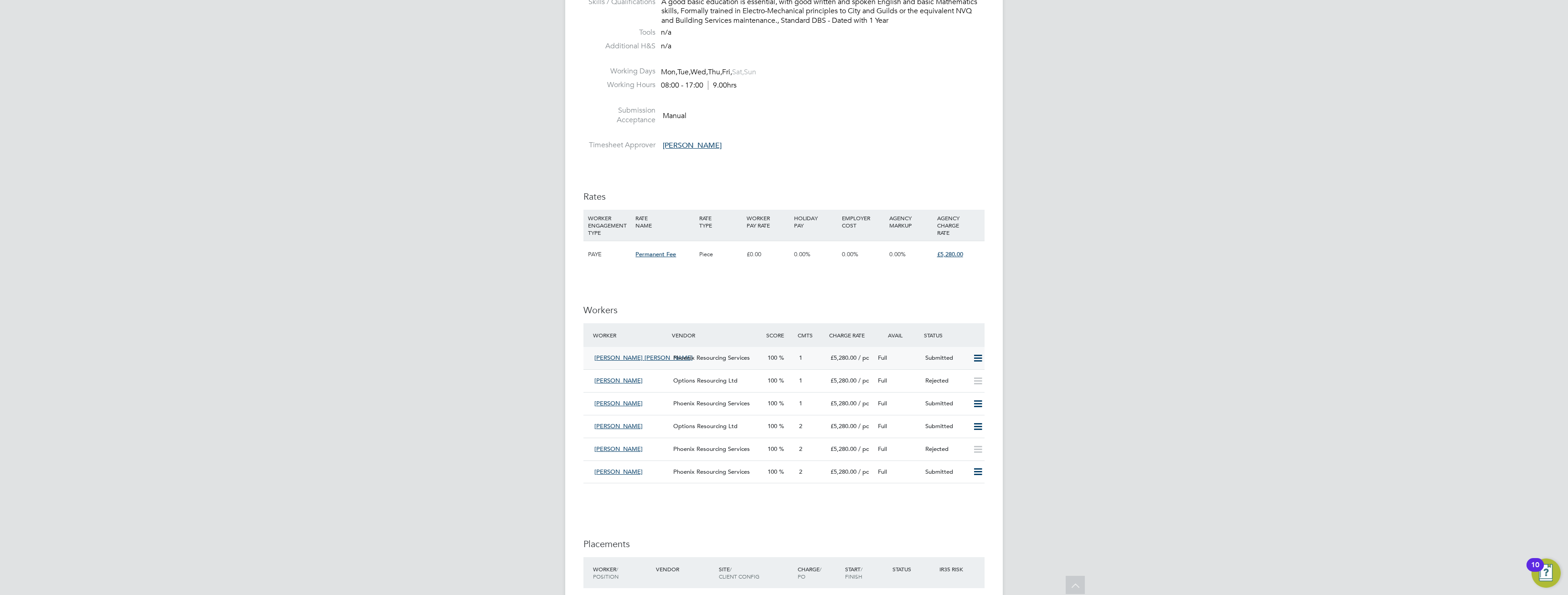
click at [645, 356] on span "[PERSON_NAME] [PERSON_NAME]" at bounding box center [643, 358] width 98 height 8
click at [607, 355] on span "[PERSON_NAME] [PERSON_NAME]" at bounding box center [643, 358] width 98 height 8
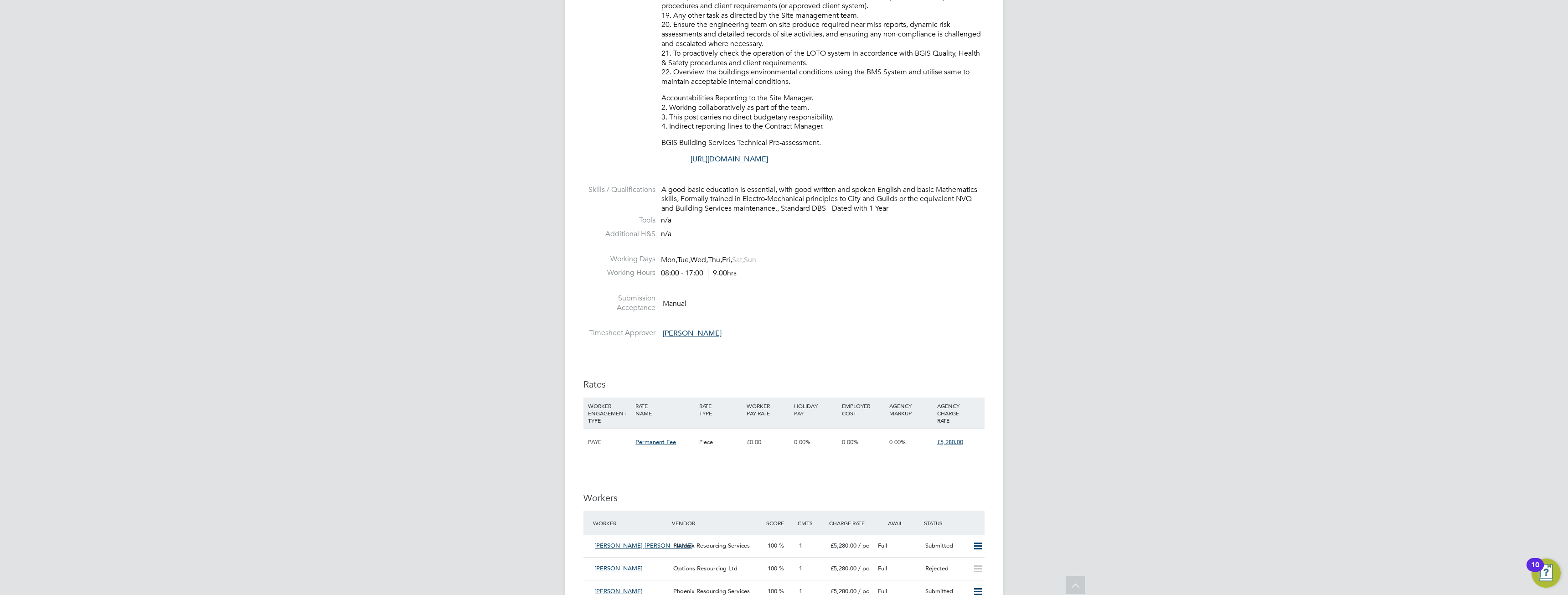
scroll to position [820, 0]
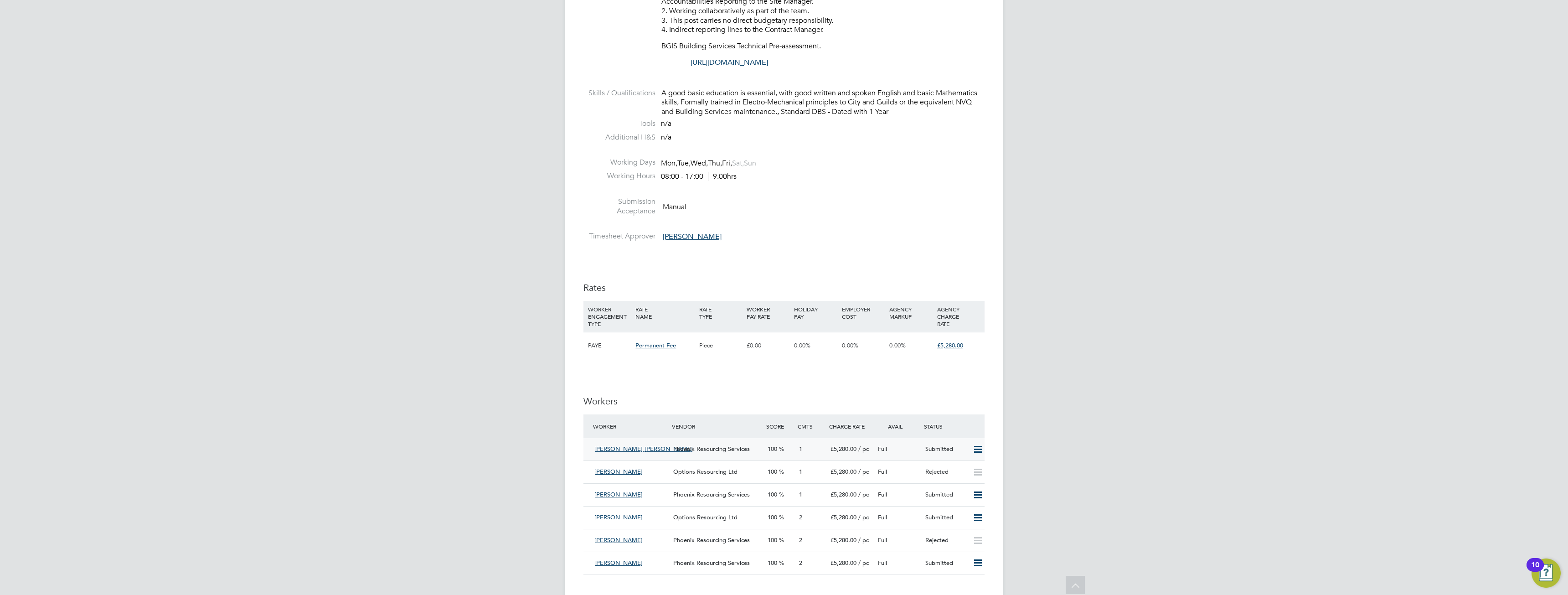
click at [633, 447] on span "[PERSON_NAME] [PERSON_NAME]" at bounding box center [643, 449] width 98 height 8
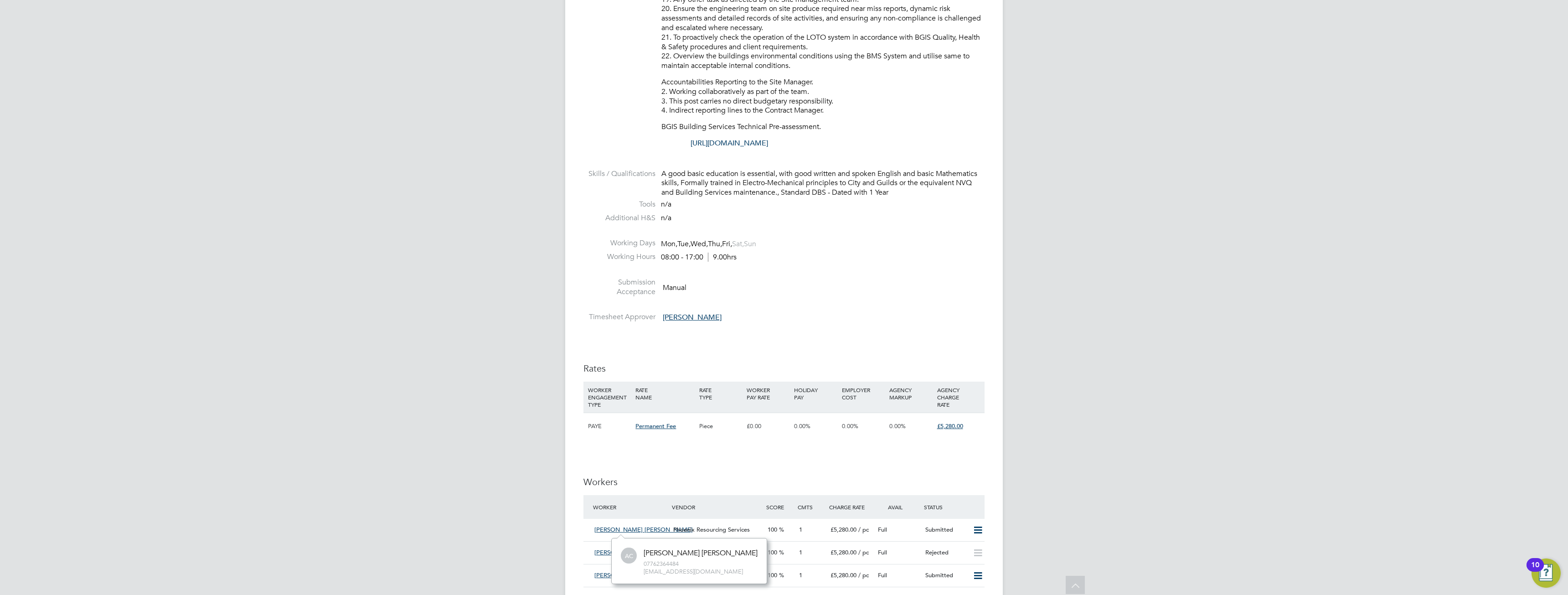
scroll to position [684, 0]
